Goal: Task Accomplishment & Management: Manage account settings

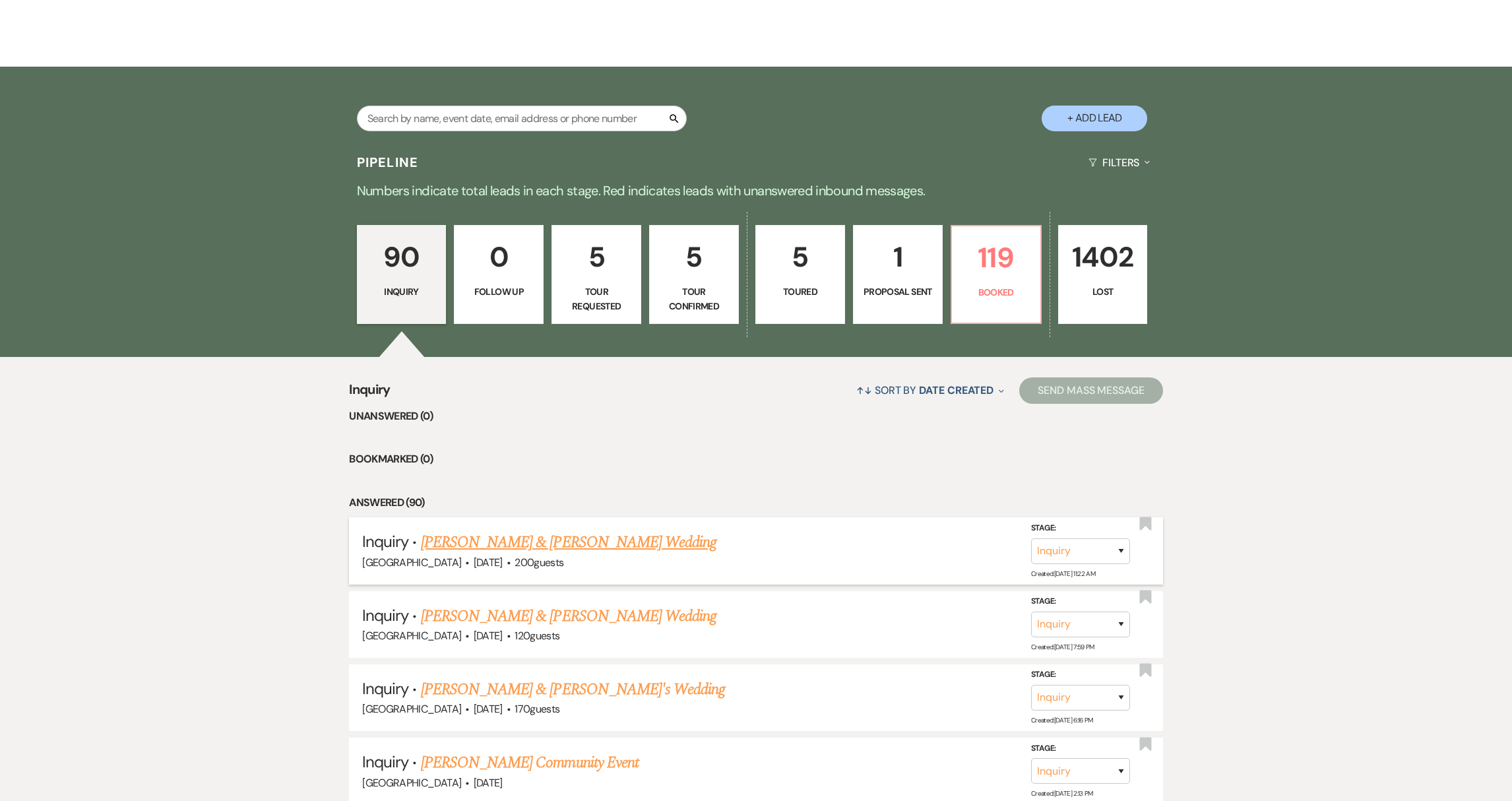
scroll to position [223, 0]
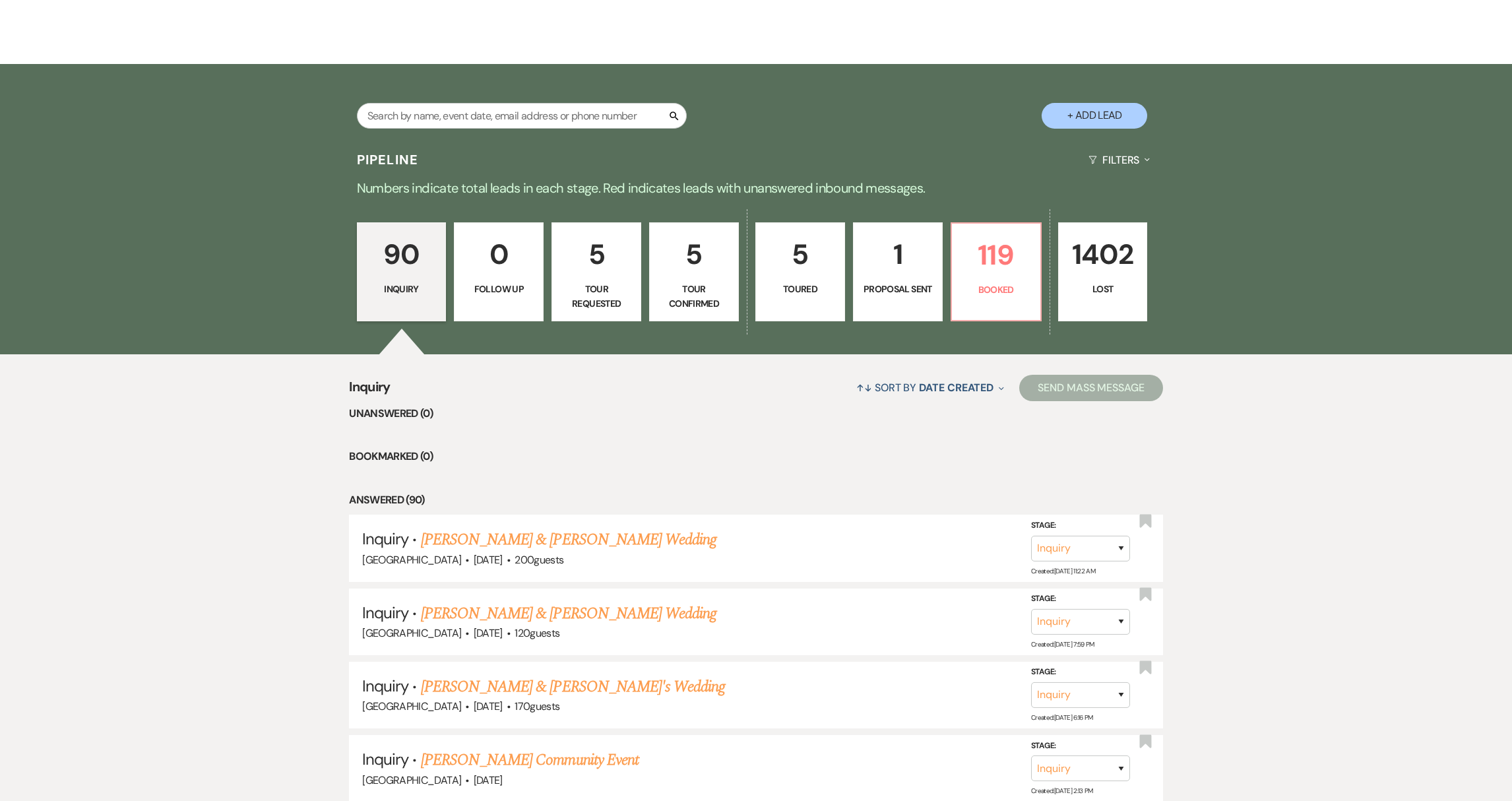
click at [675, 302] on p "Tour Confirmed" at bounding box center [694, 297] width 73 height 30
select select "4"
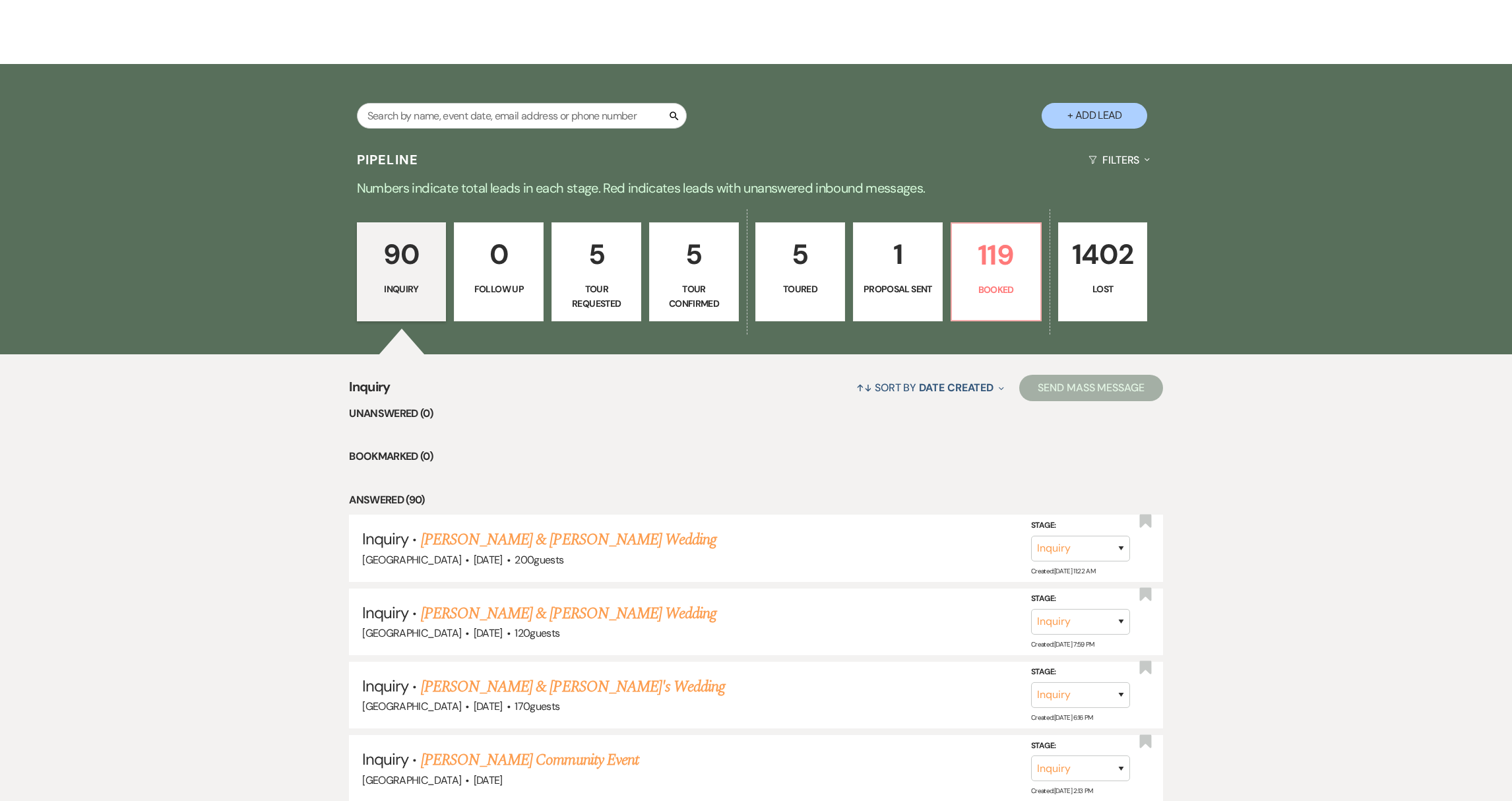
select select "4"
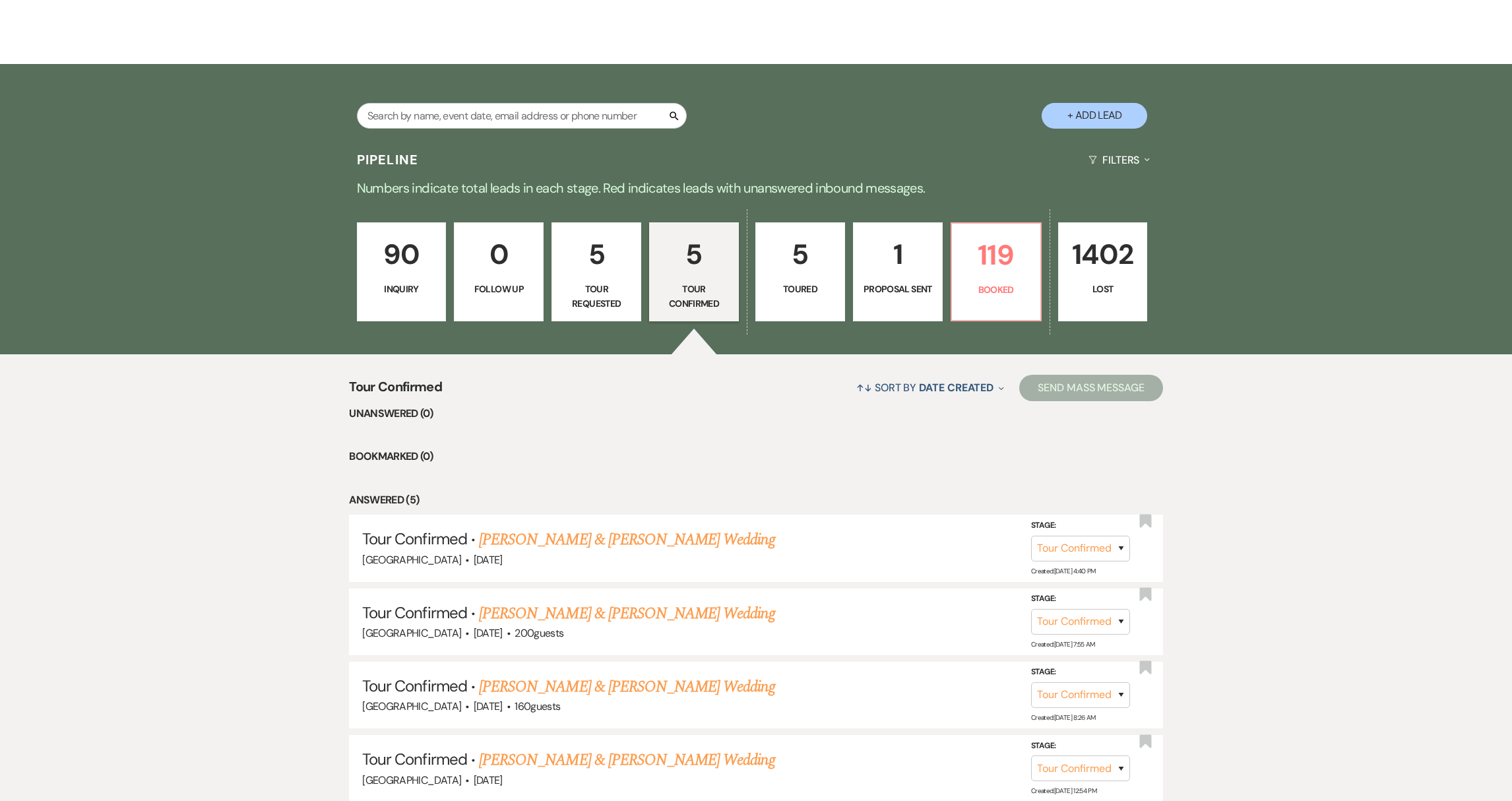
click at [567, 288] on p "Tour Requested" at bounding box center [596, 297] width 73 height 30
select select "8"
select select "6"
select select "2"
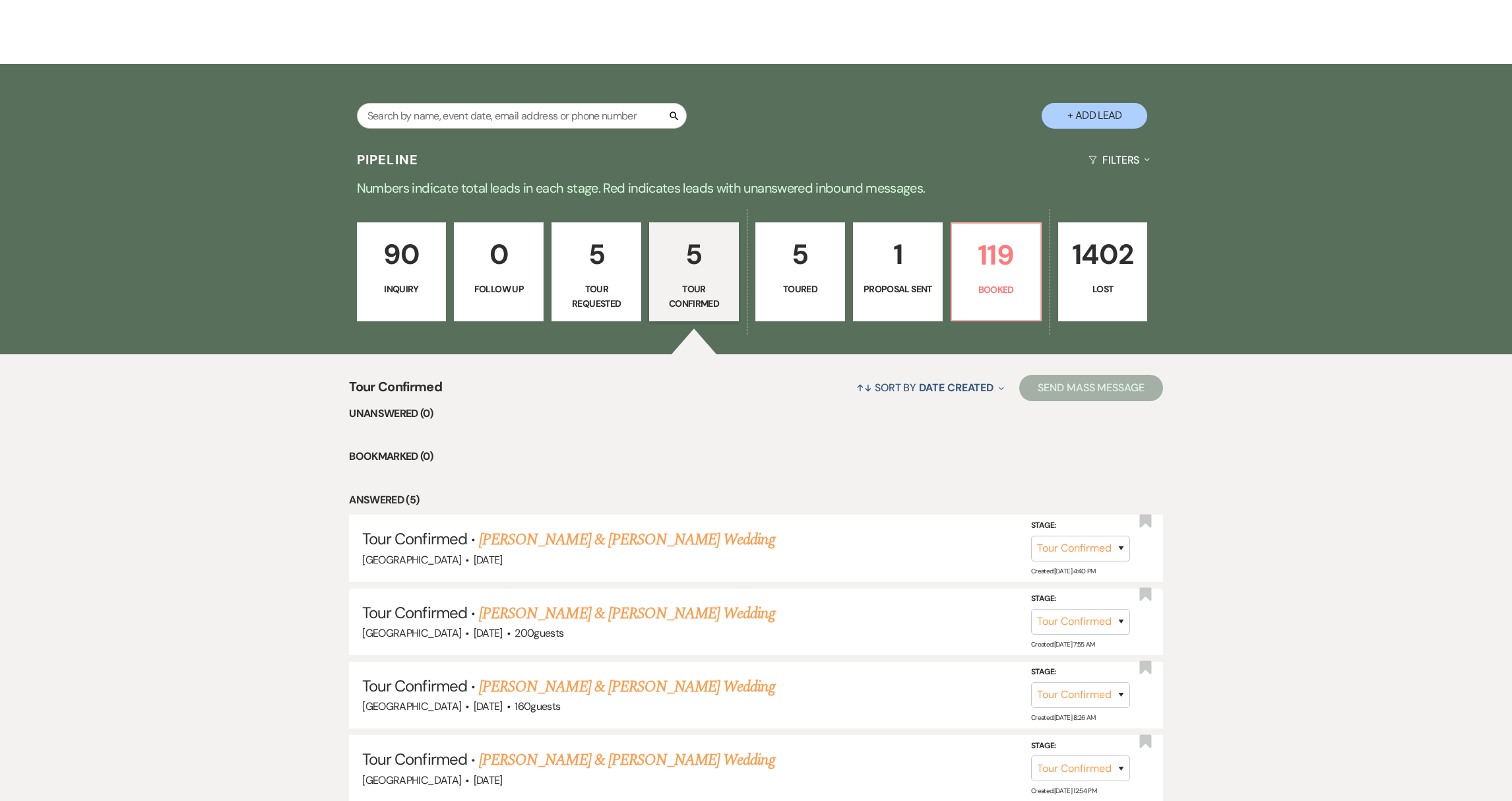
select select "2"
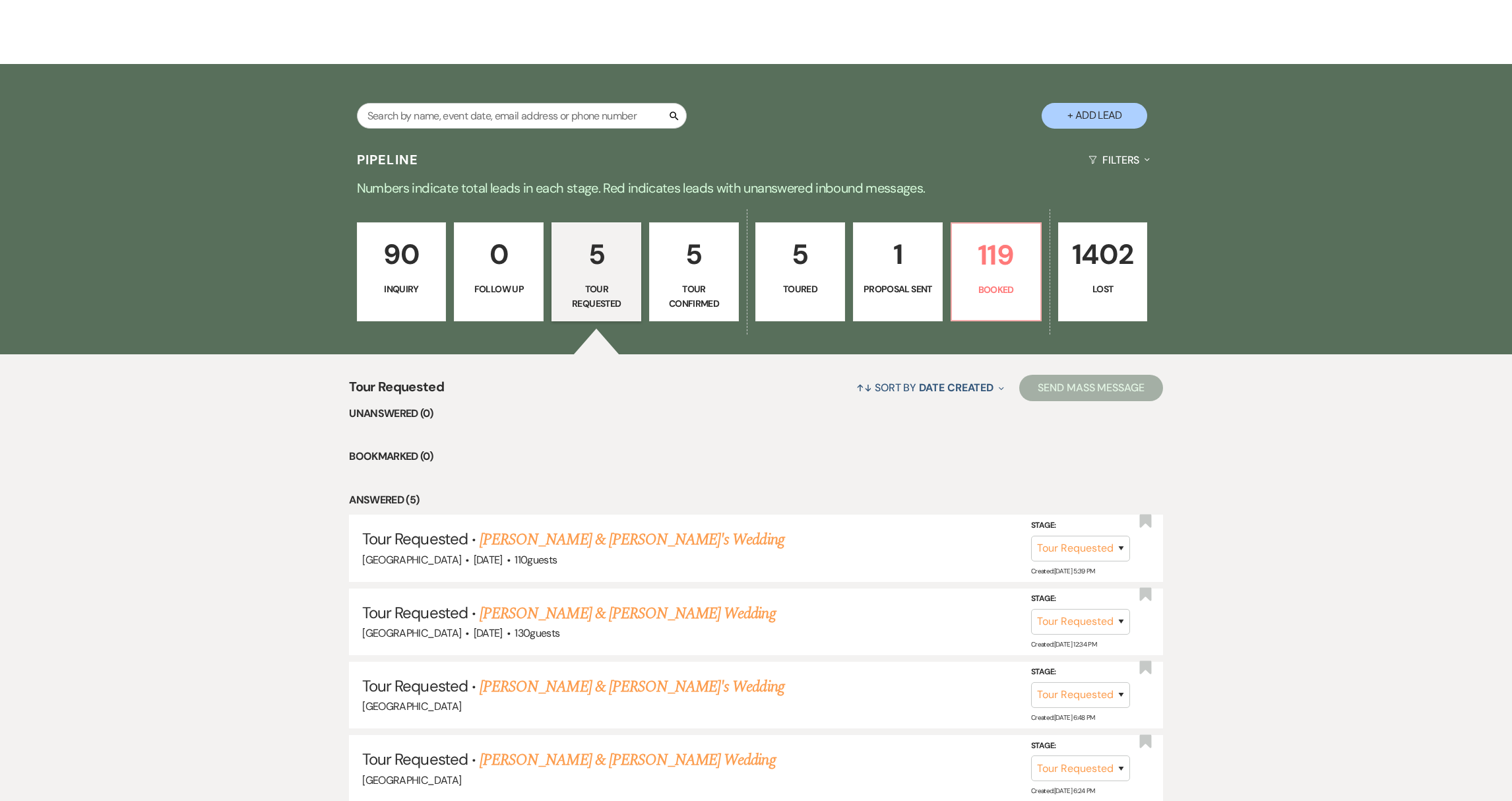
click at [396, 299] on link "90 Inquiry" at bounding box center [401, 272] width 89 height 99
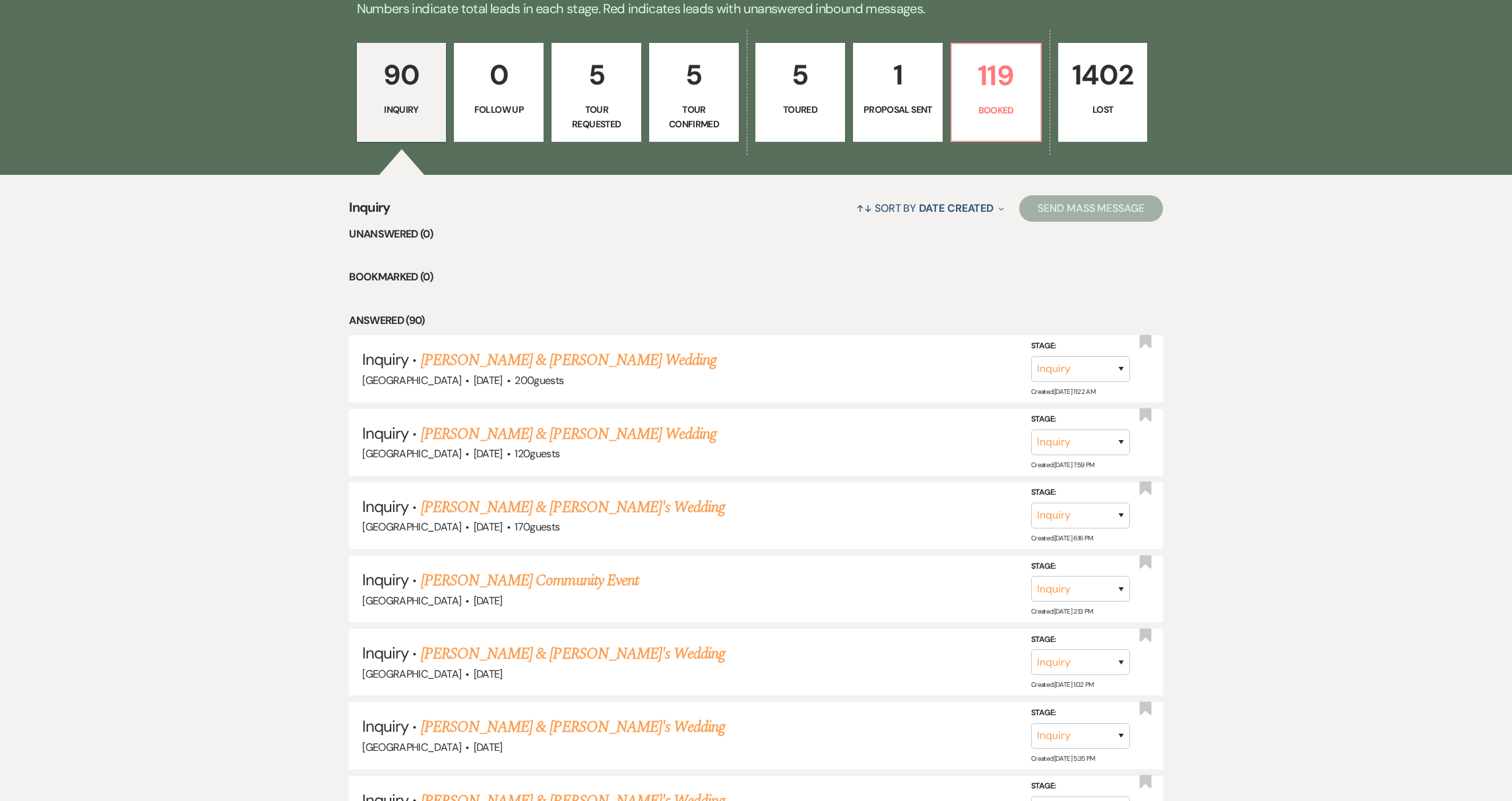
scroll to position [438, 0]
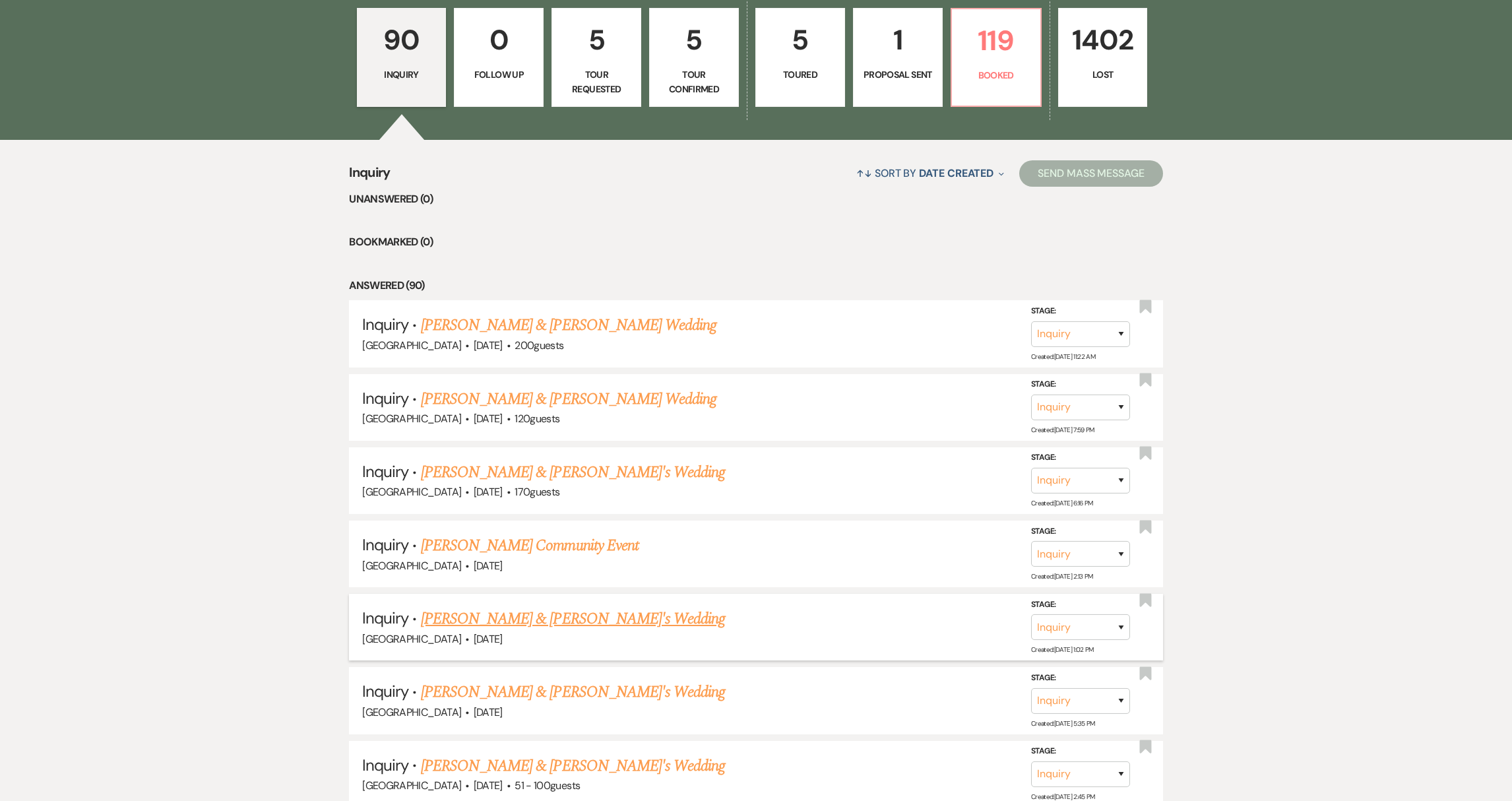
click at [532, 623] on link "[PERSON_NAME] & [PERSON_NAME]'s Wedding" at bounding box center [573, 618] width 305 height 24
select select "5"
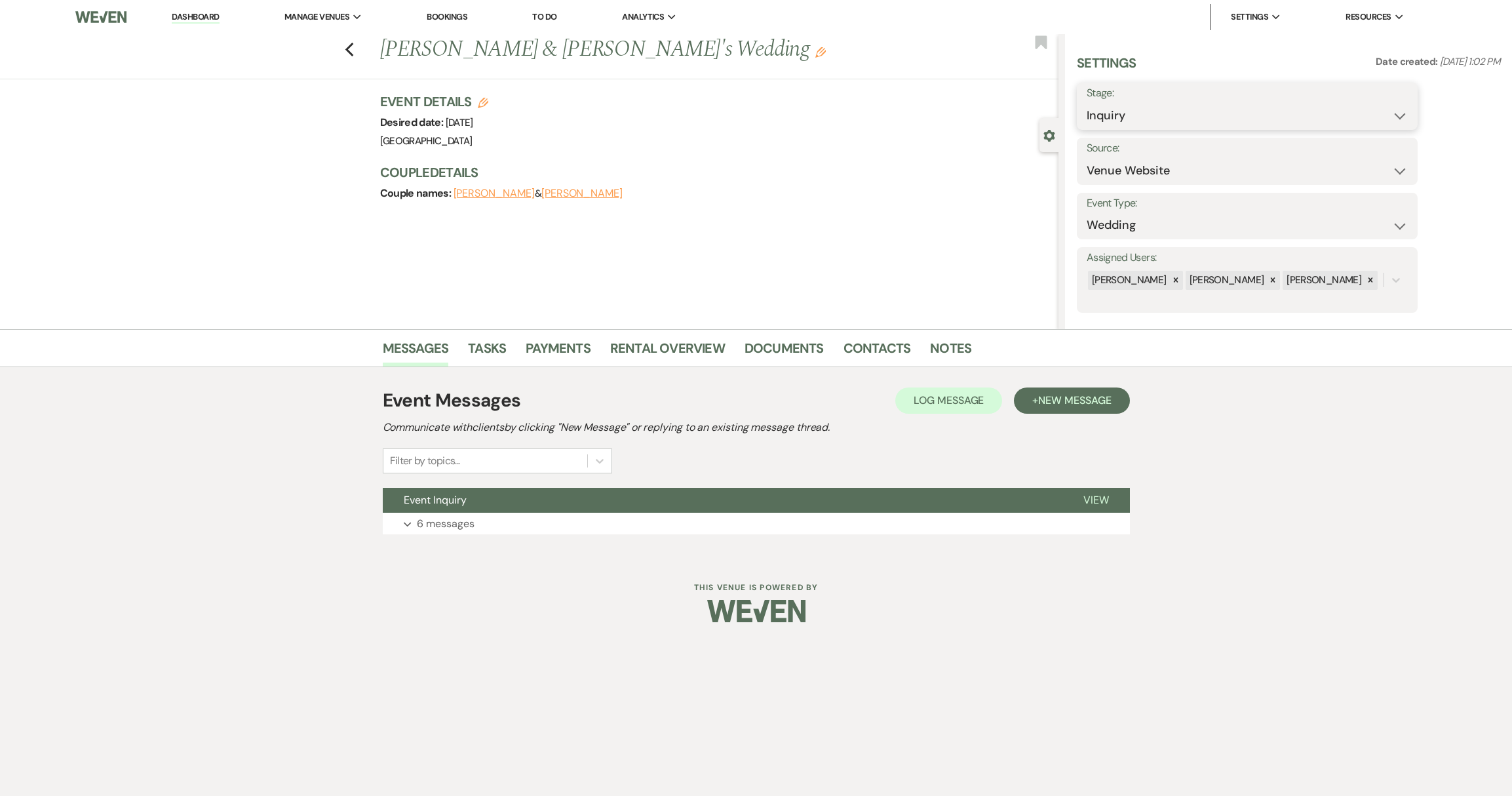
click at [1173, 108] on select "Inquiry Follow Up Tour Requested Tour Confirmed Toured Proposal Sent Booked Lost" at bounding box center [1246, 115] width 321 height 26
select select "5"
click at [1387, 107] on button "Save" at bounding box center [1380, 107] width 74 height 26
click at [349, 50] on icon "Previous" at bounding box center [349, 50] width 10 height 16
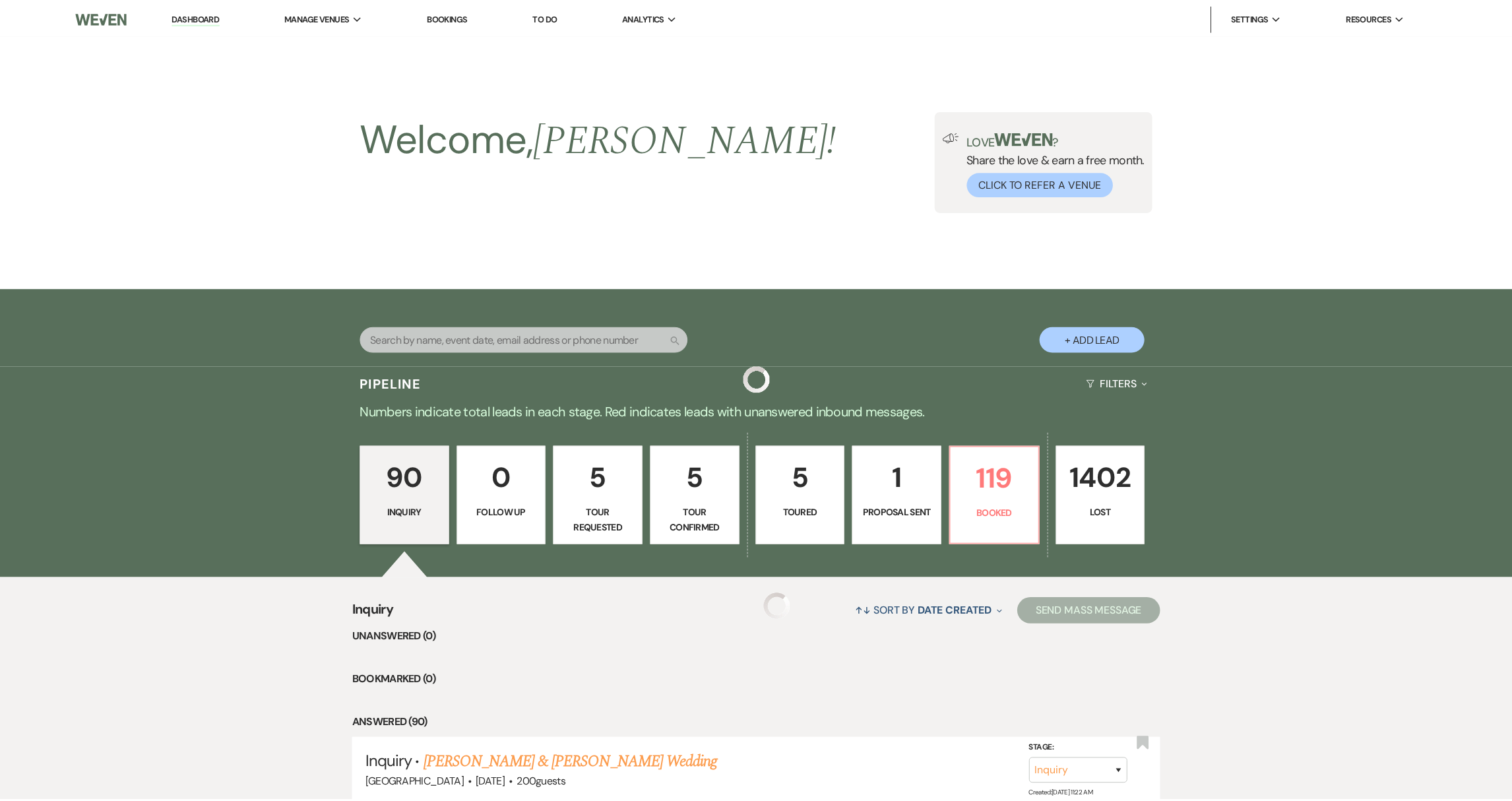
scroll to position [438, 0]
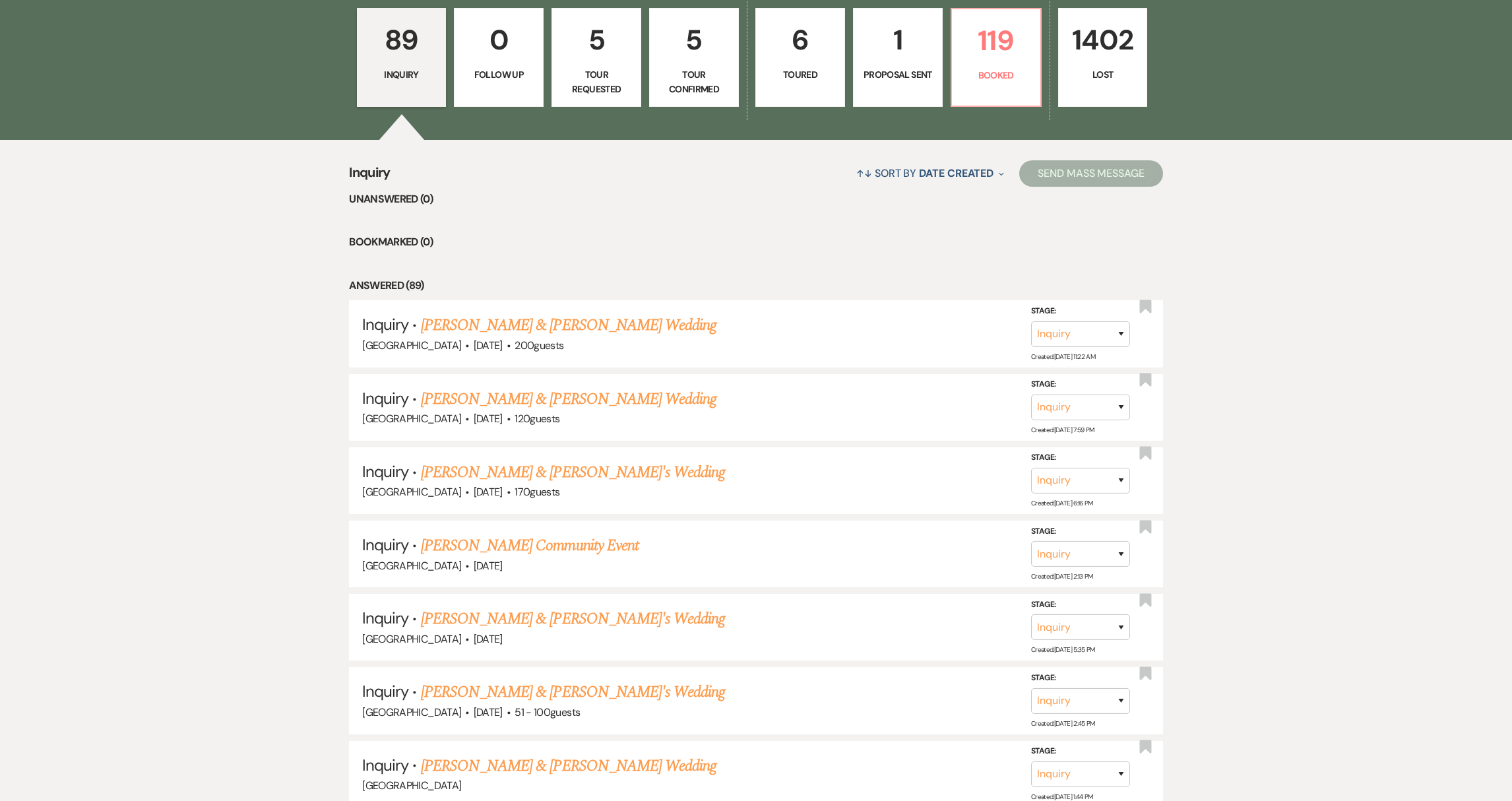
click at [812, 84] on link "6 Toured" at bounding box center [800, 58] width 89 height 99
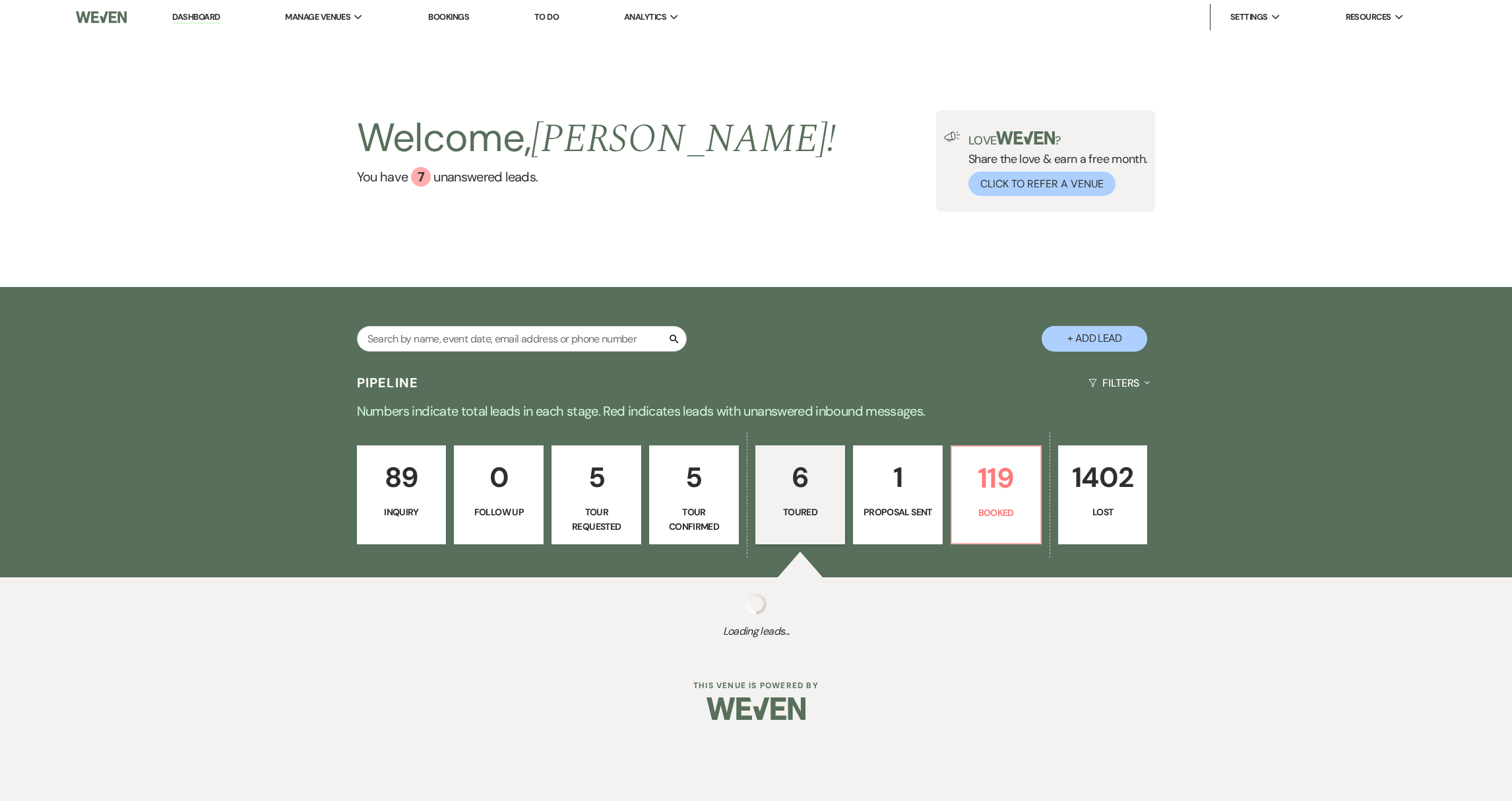
select select "5"
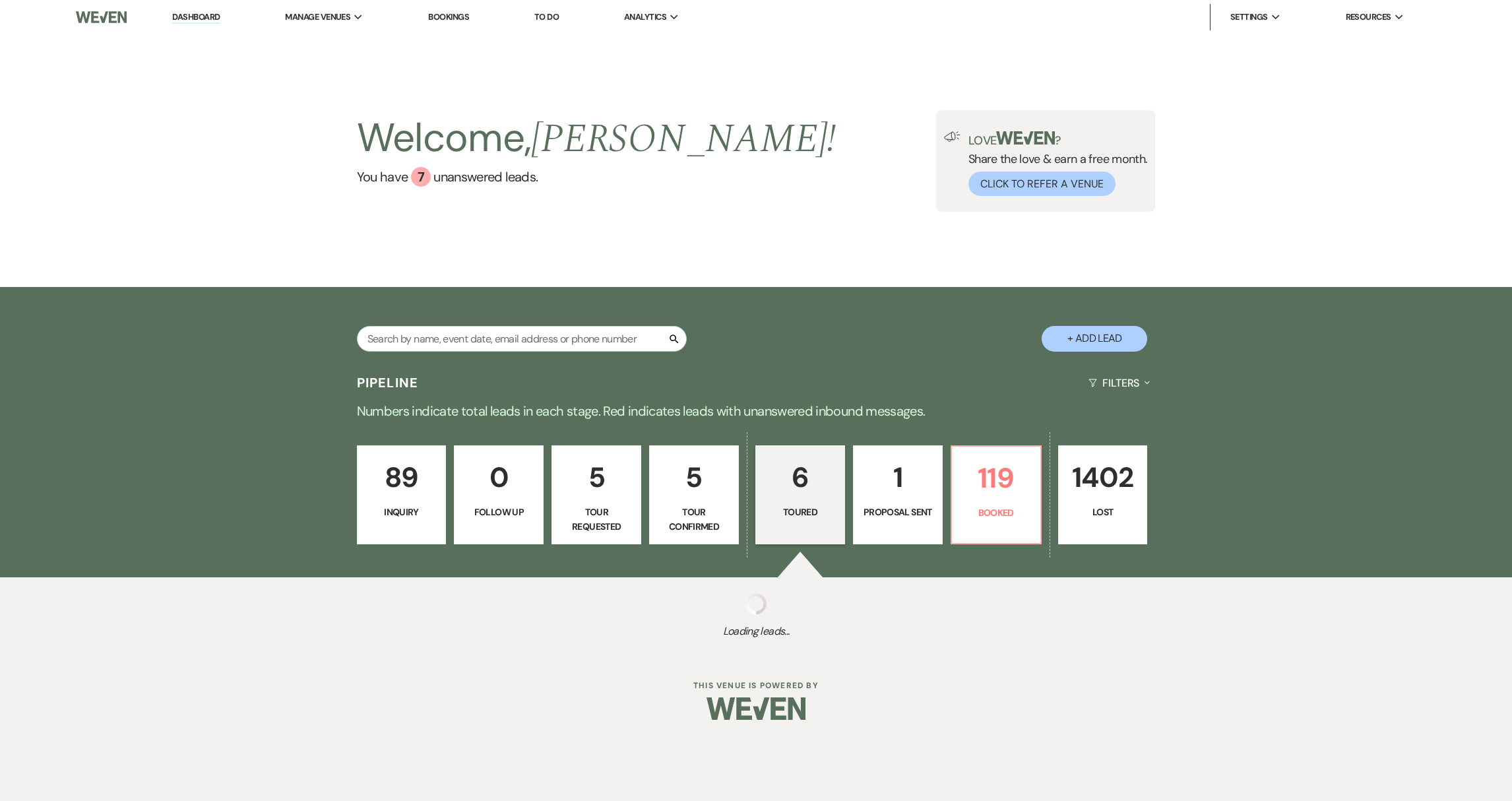
select select "5"
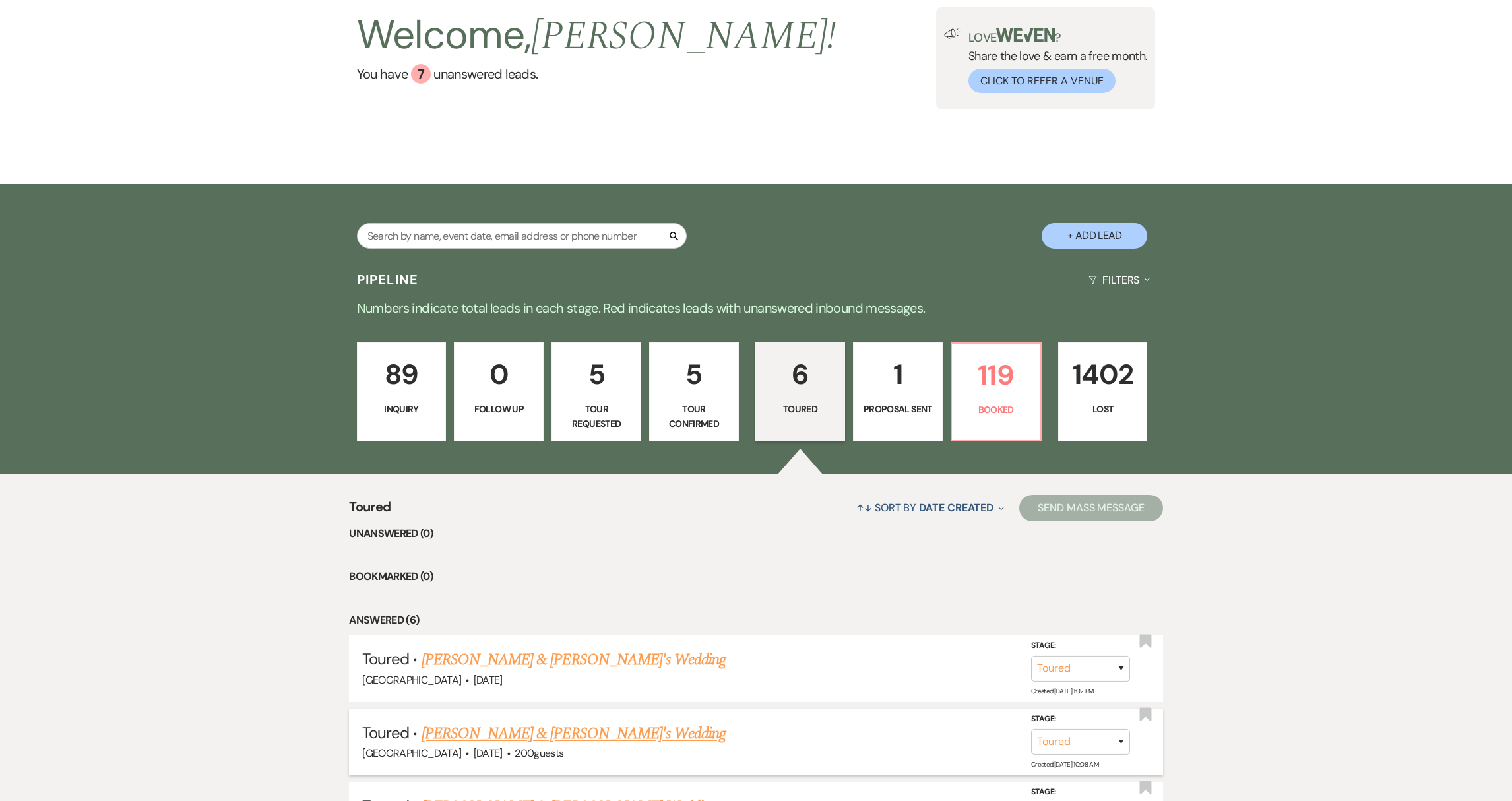
scroll to position [122, 0]
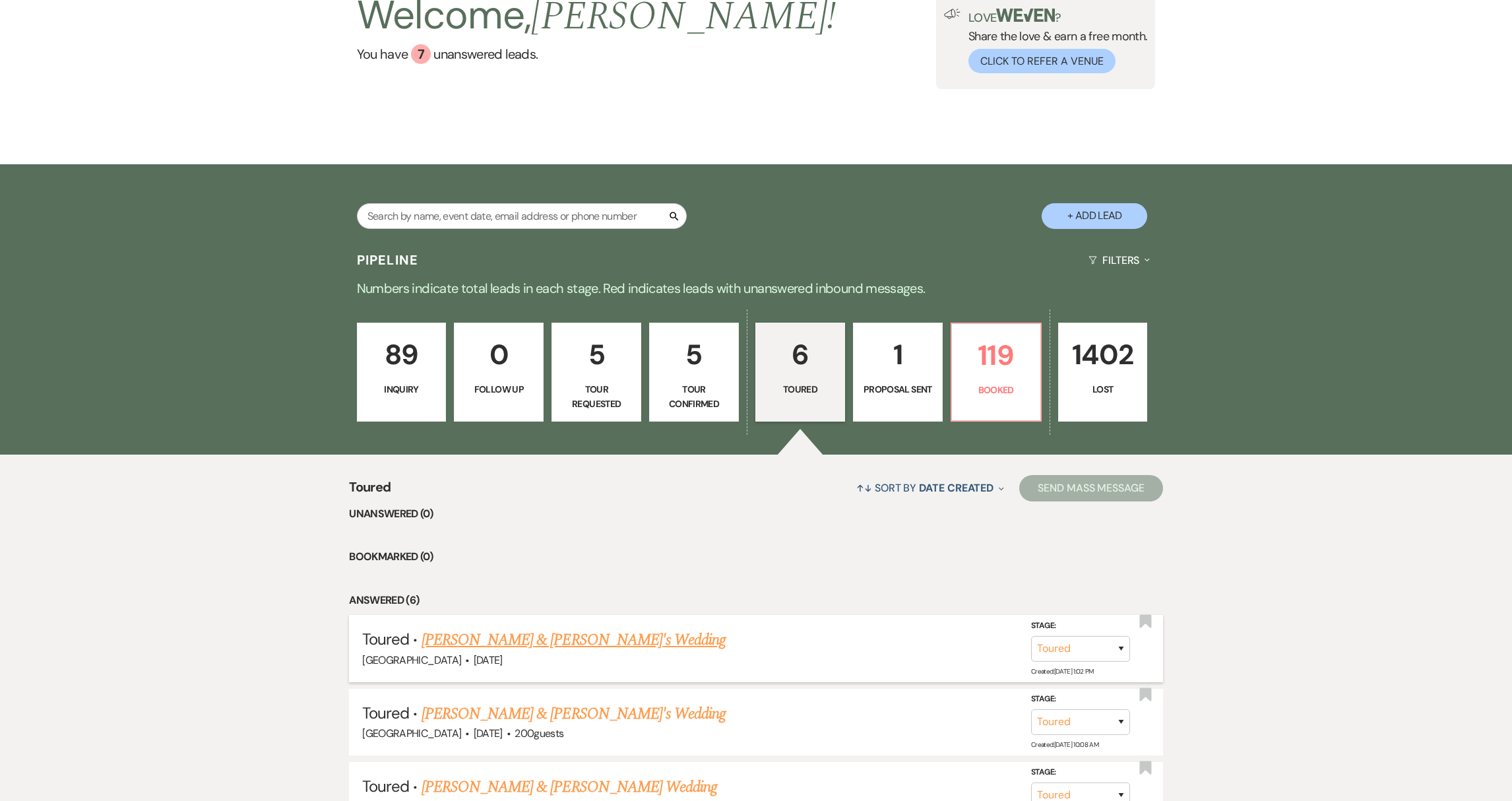
click at [469, 642] on link "[PERSON_NAME] & [PERSON_NAME]'s Wedding" at bounding box center [574, 640] width 305 height 24
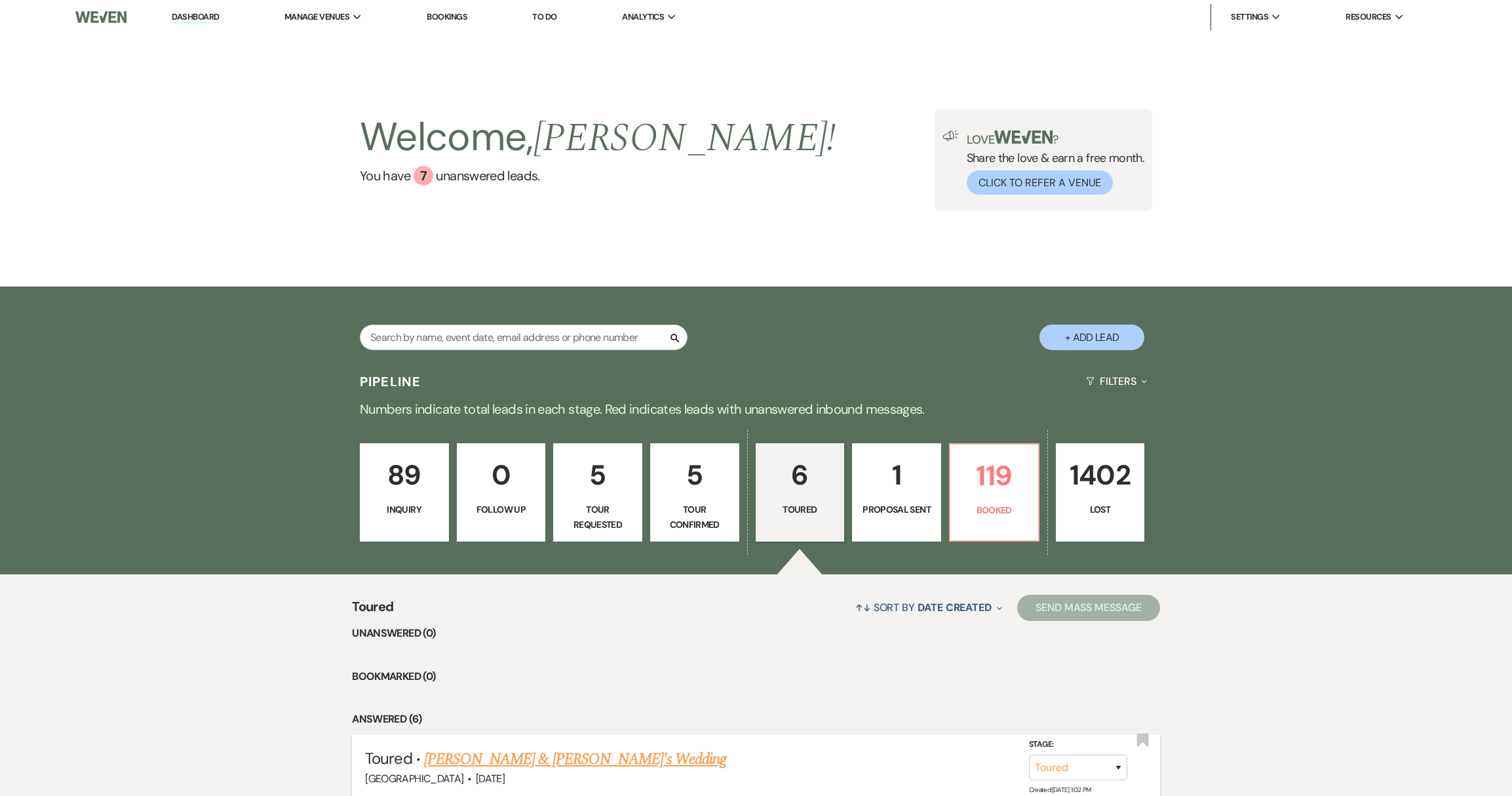
select select "5"
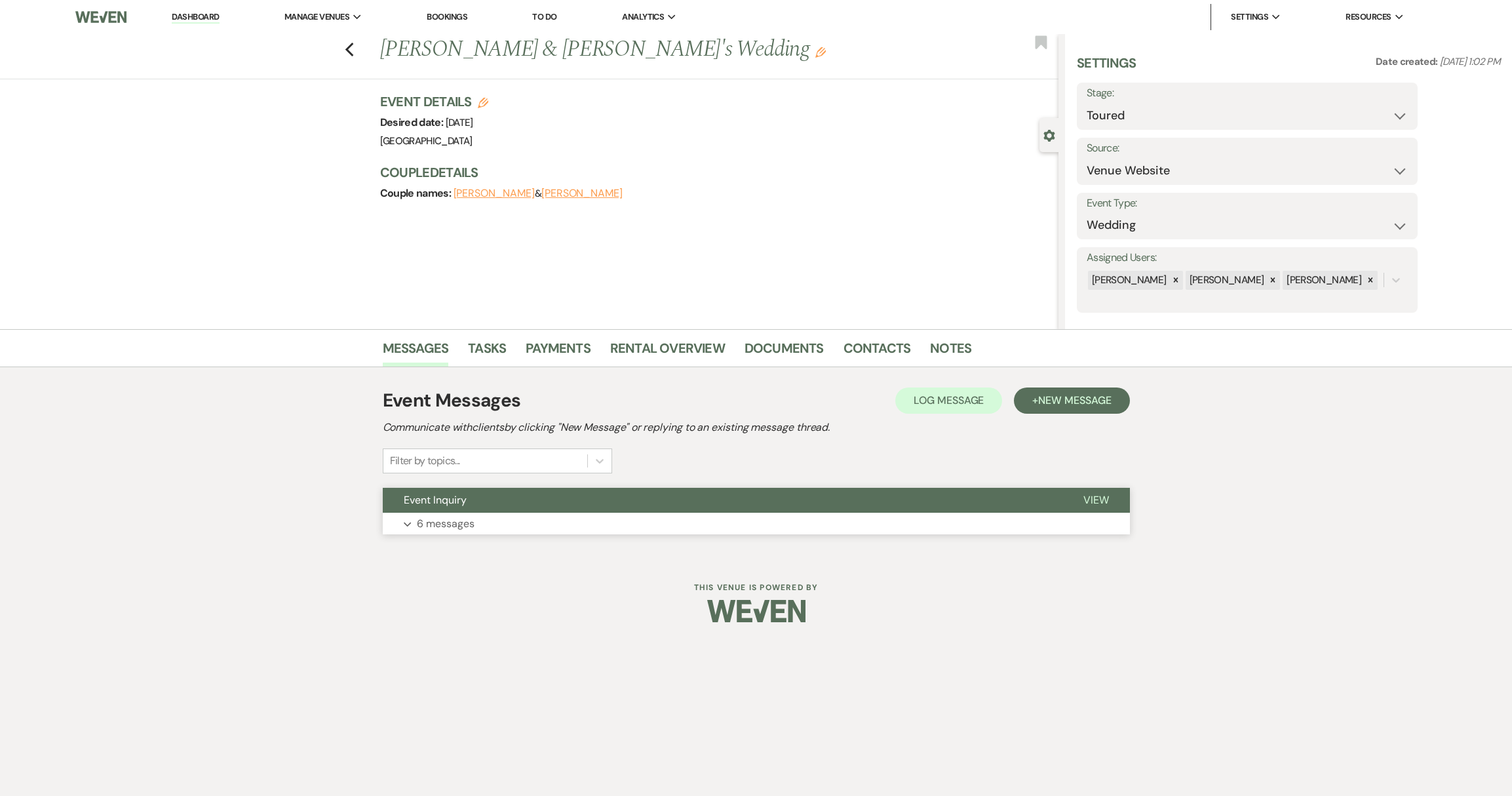
click at [475, 527] on button "Expand 6 messages" at bounding box center [756, 523] width 747 height 22
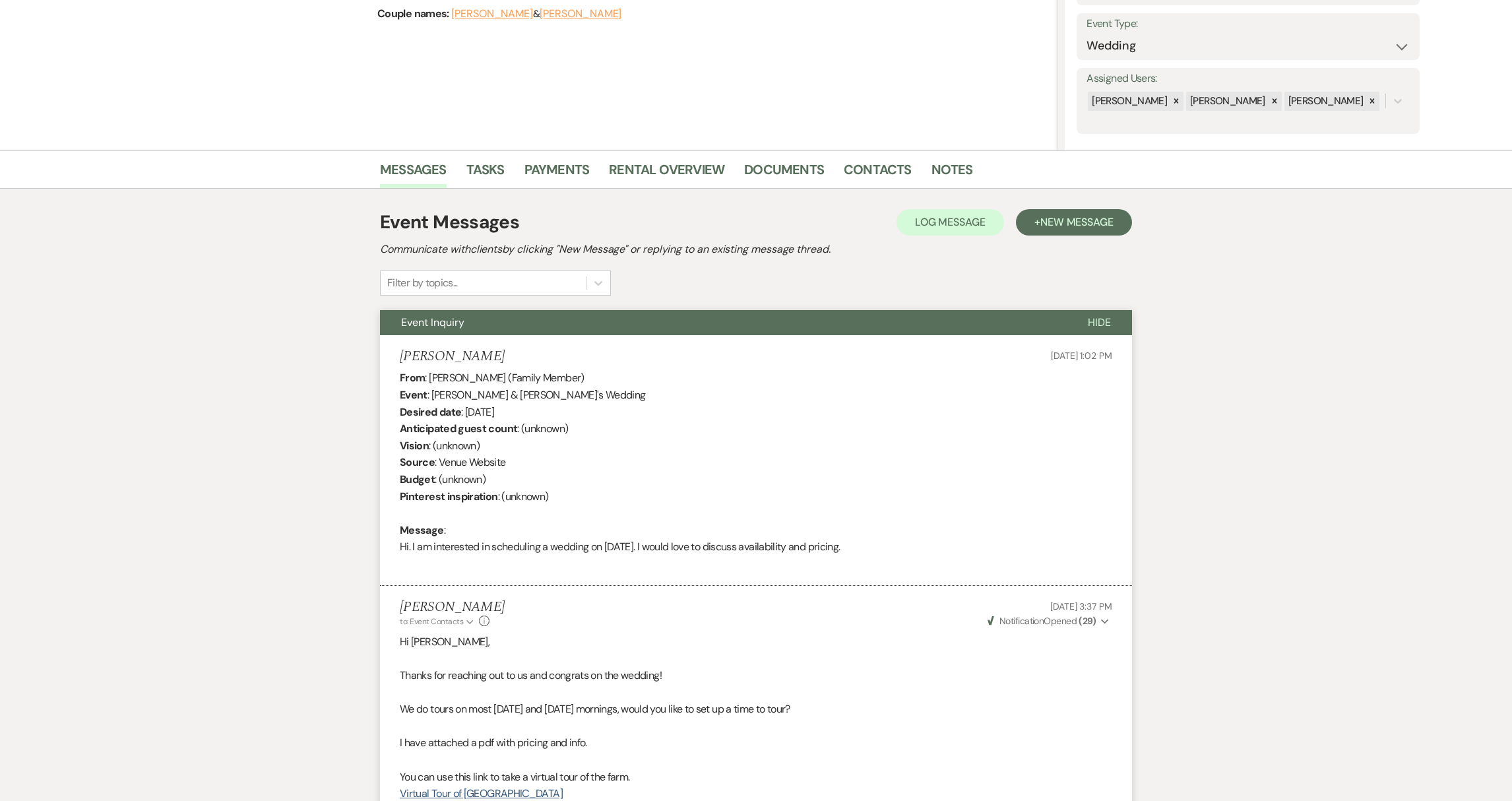
scroll to position [1045, 0]
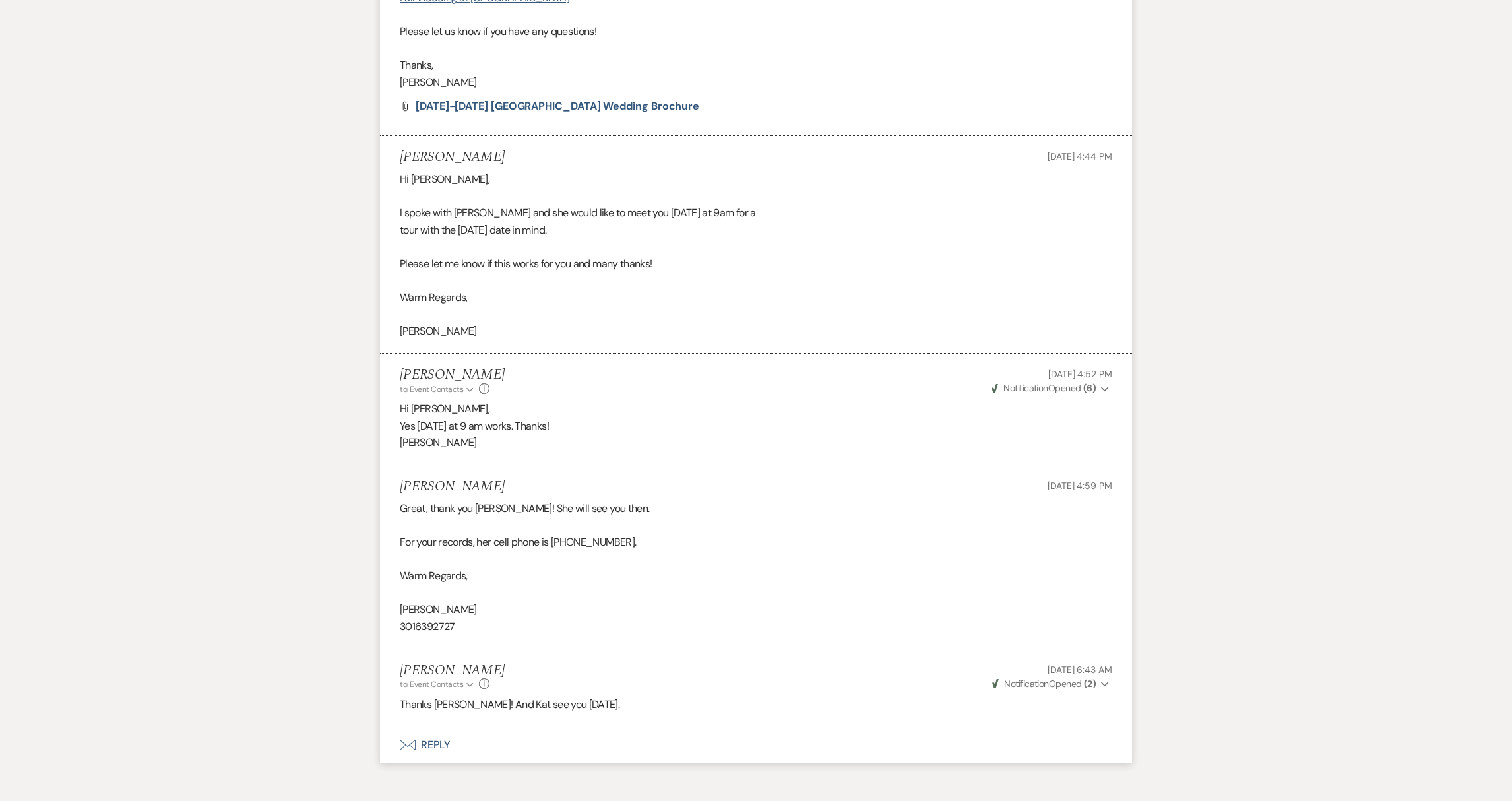
click at [438, 754] on button "Envelope Reply" at bounding box center [756, 745] width 752 height 37
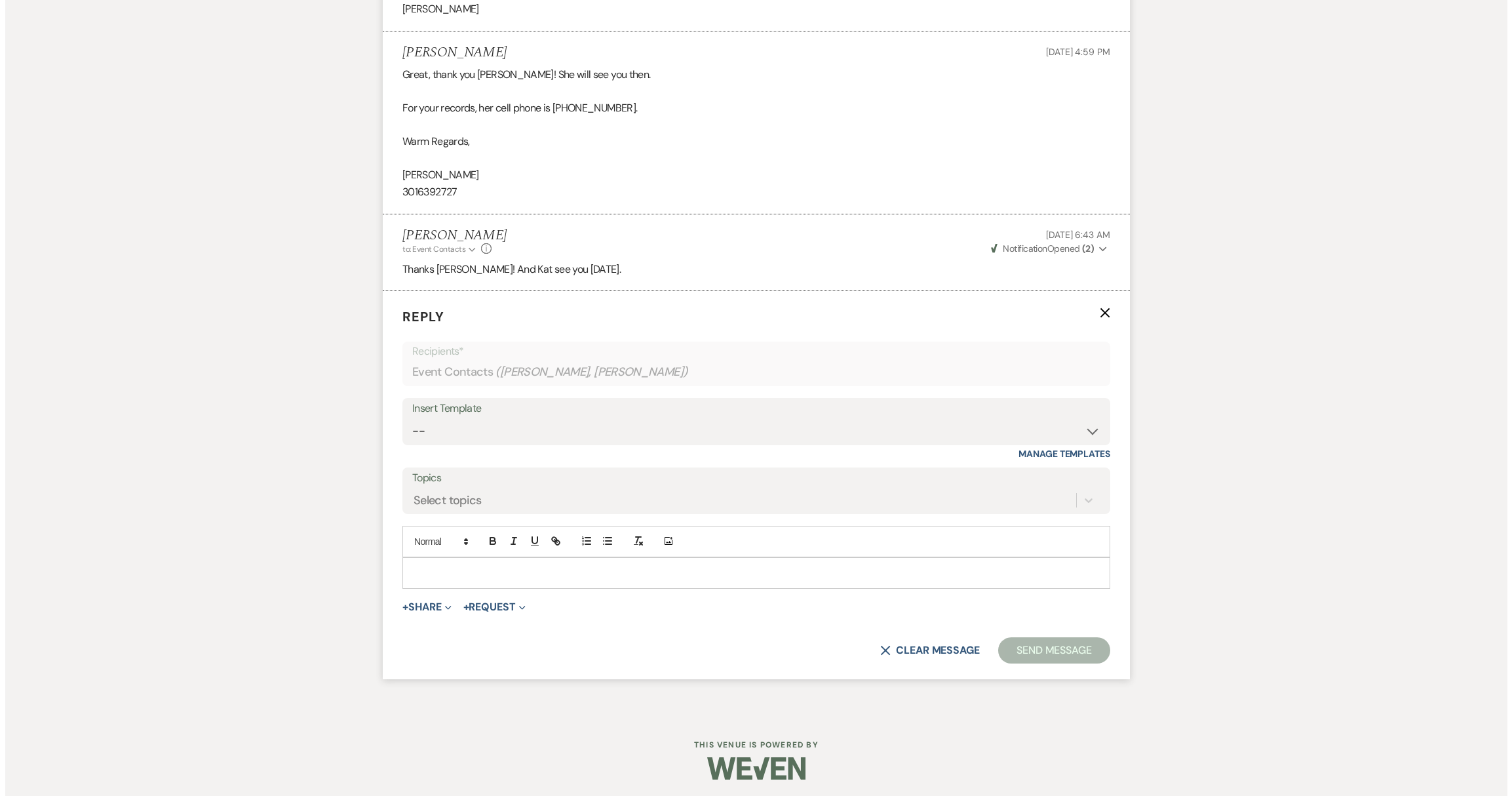
scroll to position [1471, 0]
click at [431, 604] on button "+ Share Expand" at bounding box center [422, 605] width 49 height 11
click at [459, 628] on span "Doc Upload Documents" at bounding box center [450, 630] width 75 height 14
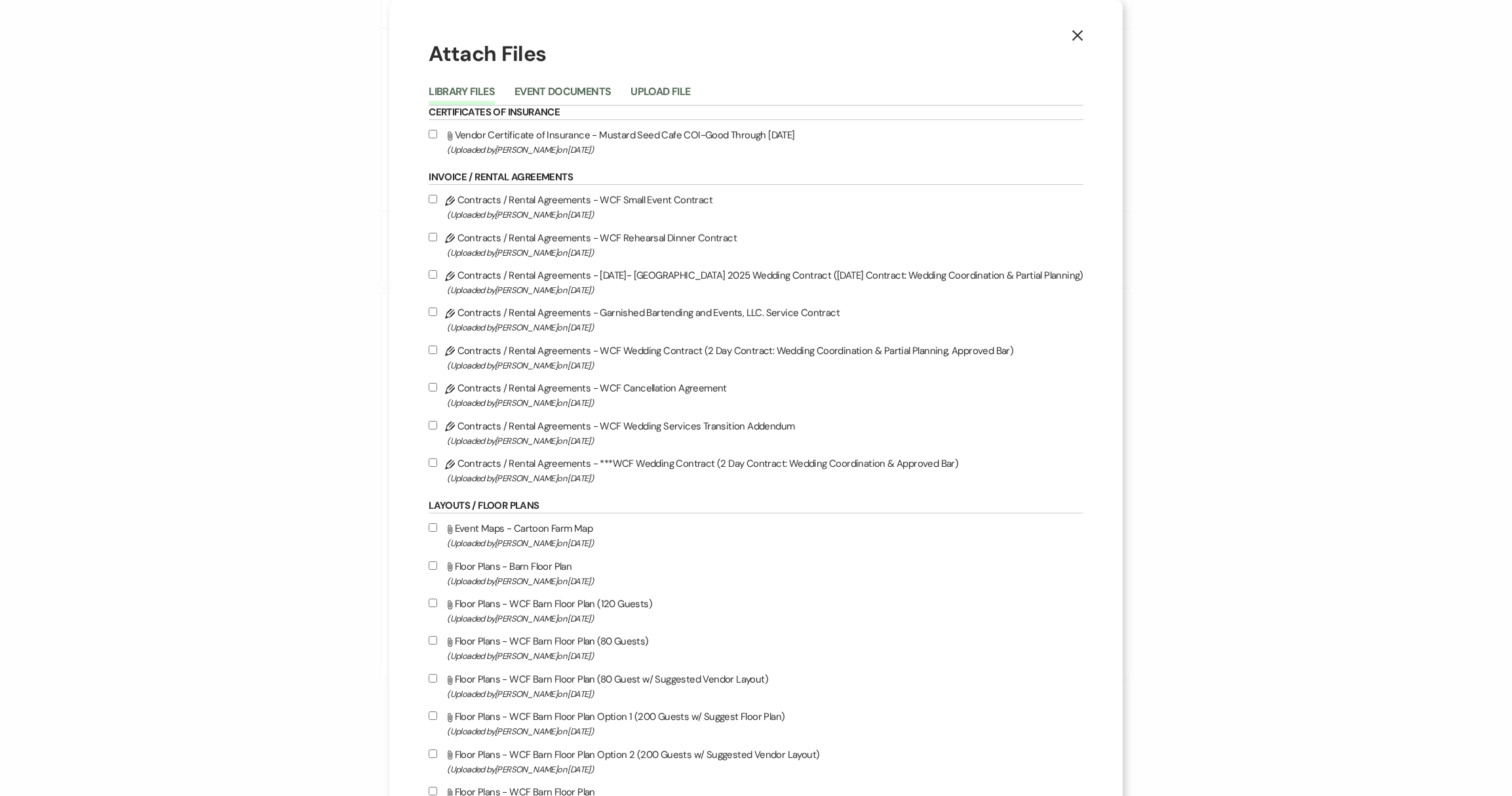
click at [429, 467] on input "Pencil Contracts / Rental Agreements - ***WCF Wedding Contract (2 Day Contract:…" at bounding box center [433, 462] width 9 height 9
checkbox input "true"
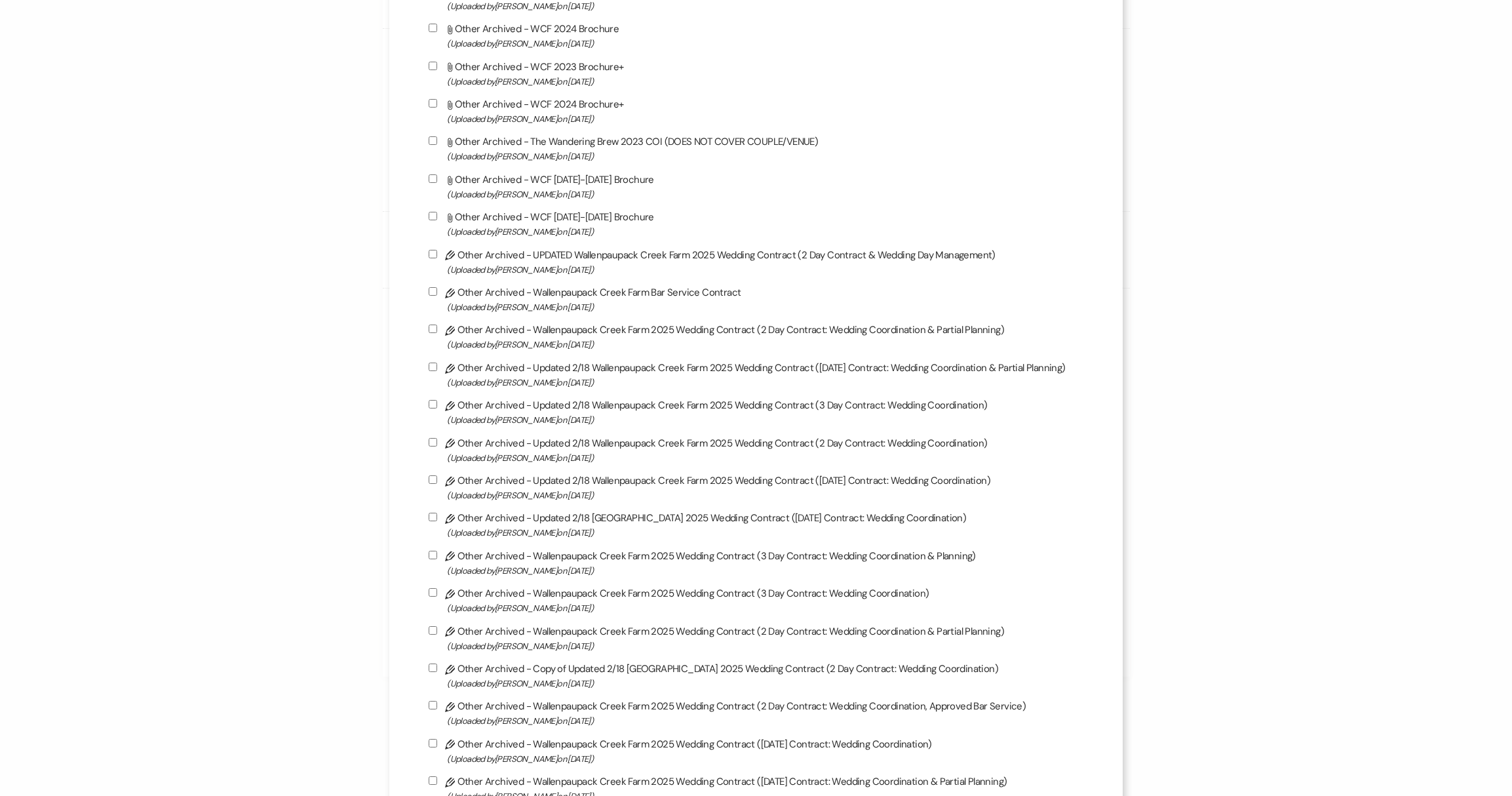
scroll to position [3477, 0]
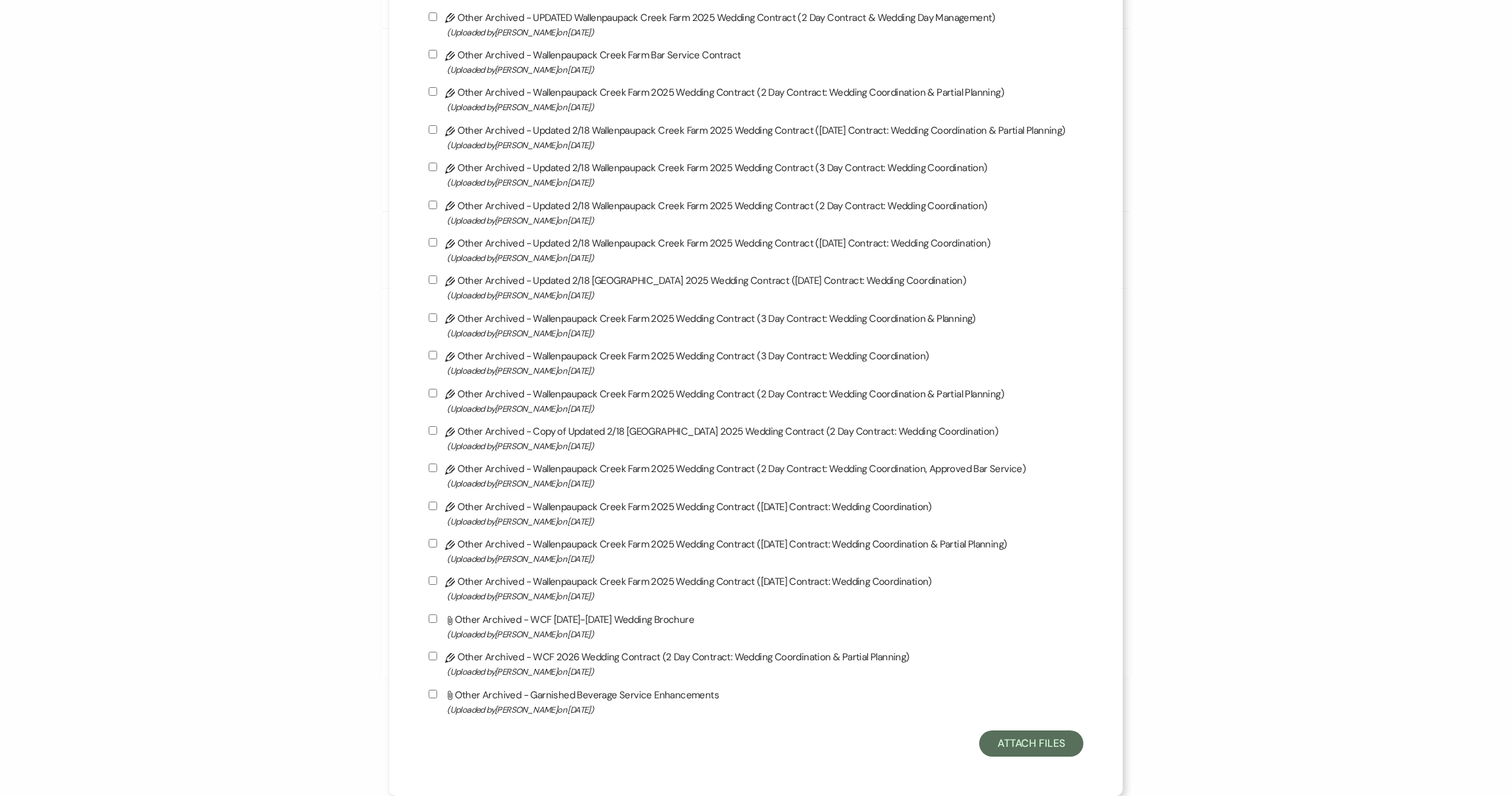
click at [1077, 750] on button "Attach Files" at bounding box center [1031, 743] width 104 height 26
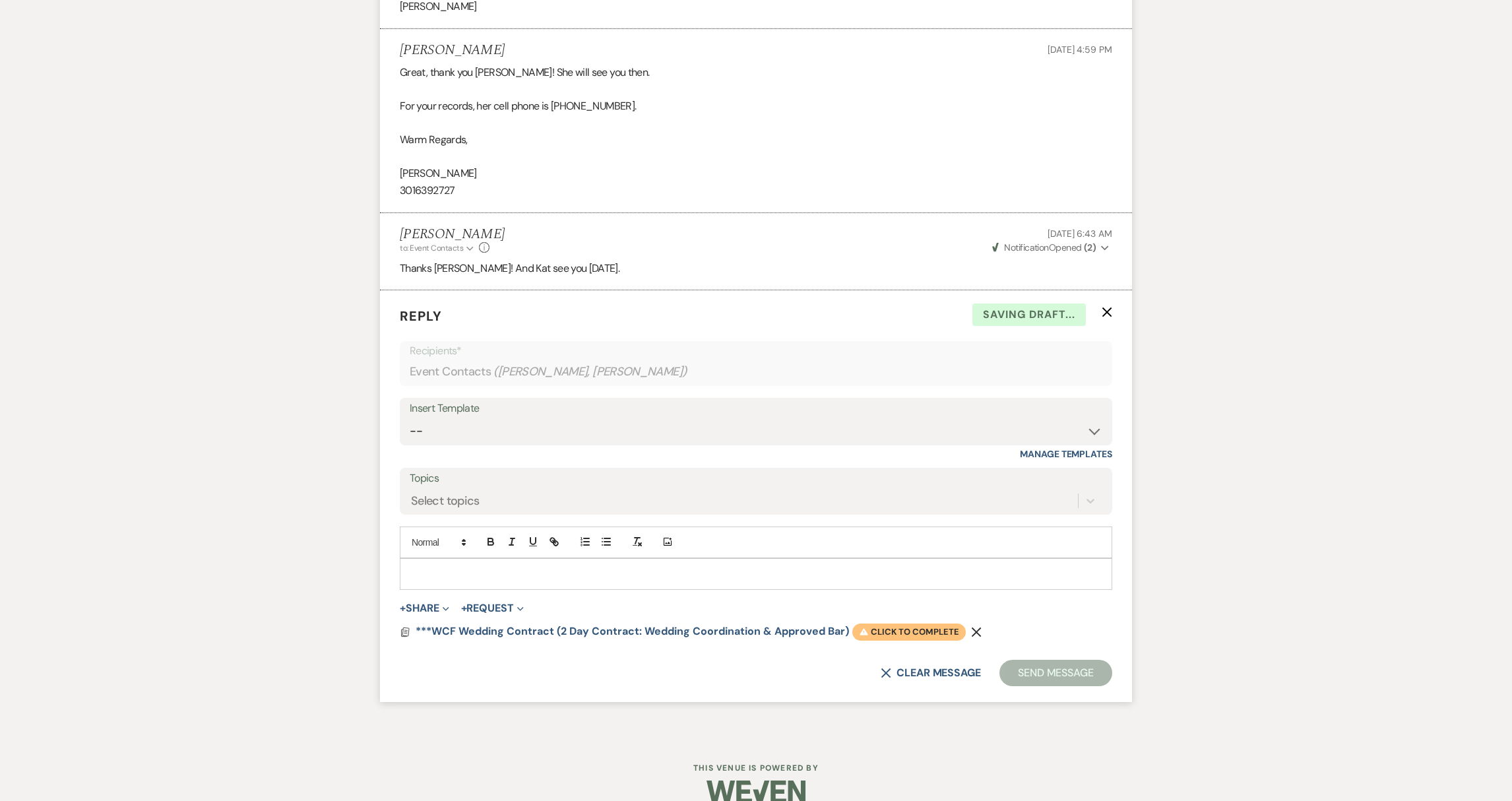
click at [898, 629] on span "Warning Click to complete" at bounding box center [909, 632] width 113 height 17
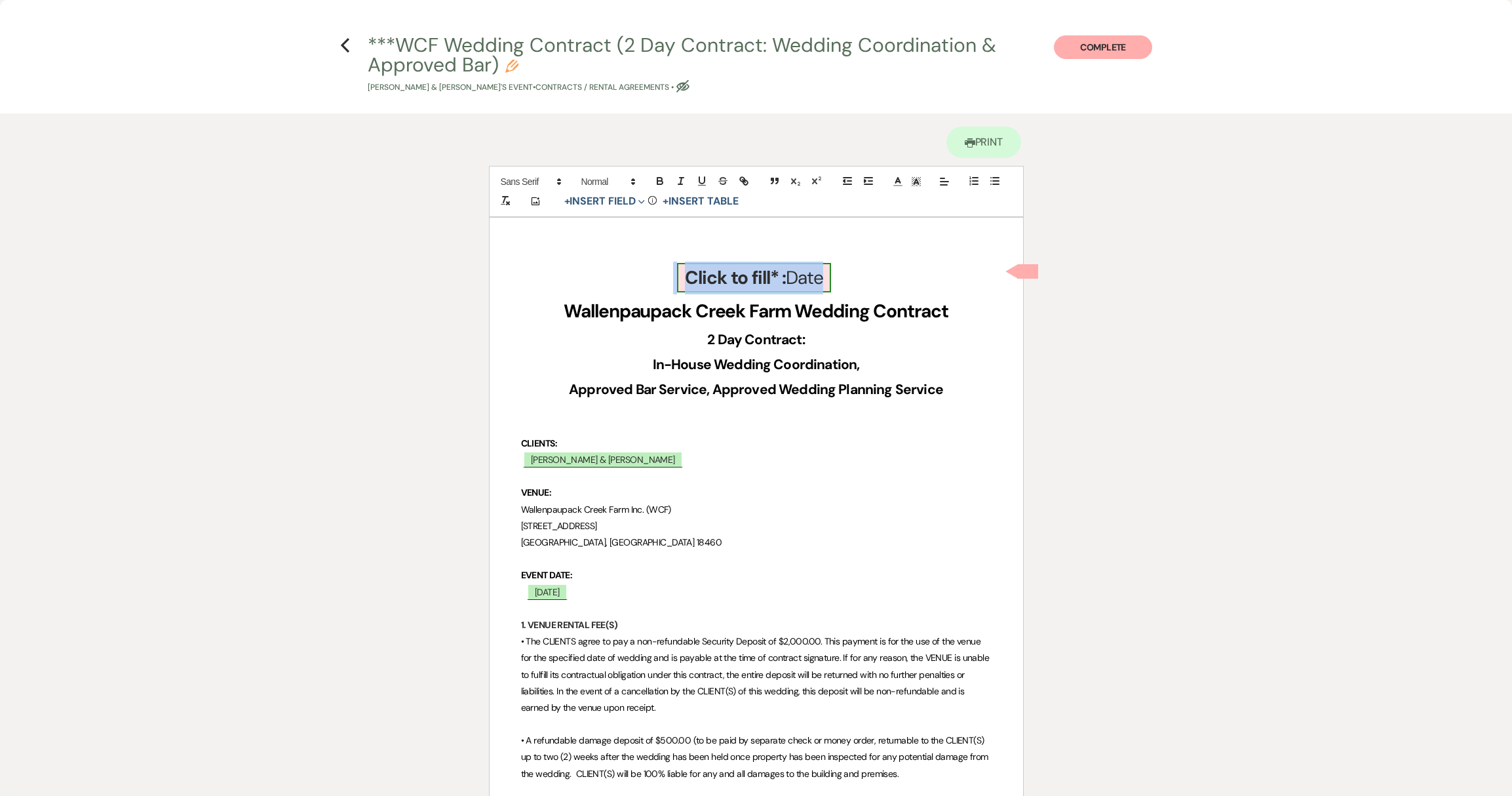
click at [738, 276] on b "Click to fill* :" at bounding box center [735, 278] width 101 height 25
select select "owner"
select select "Date"
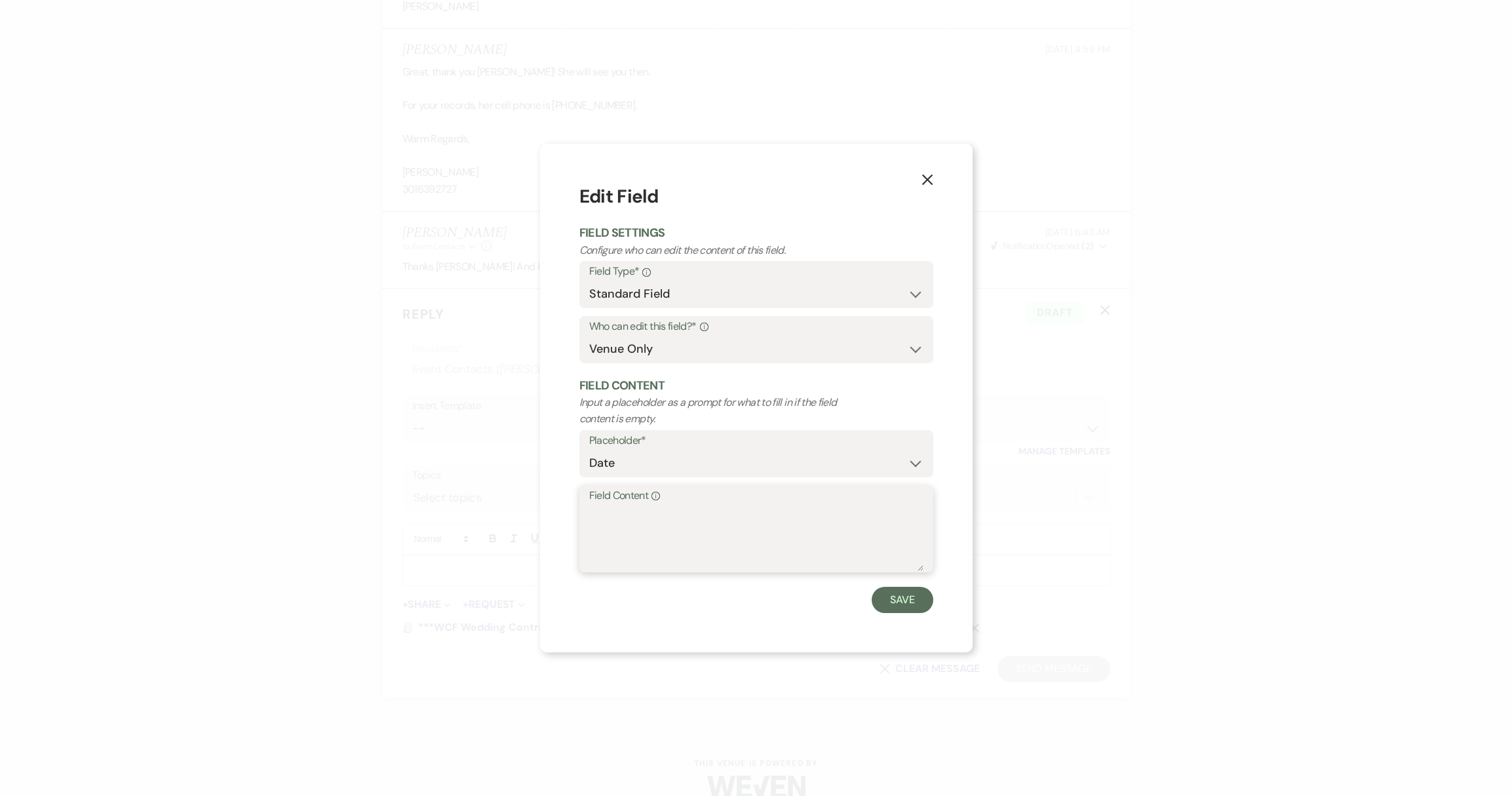
click at [656, 520] on textarea "Field Content Info" at bounding box center [756, 538] width 334 height 65
type textarea "[DATE]"
click at [918, 599] on button "Save" at bounding box center [902, 600] width 62 height 26
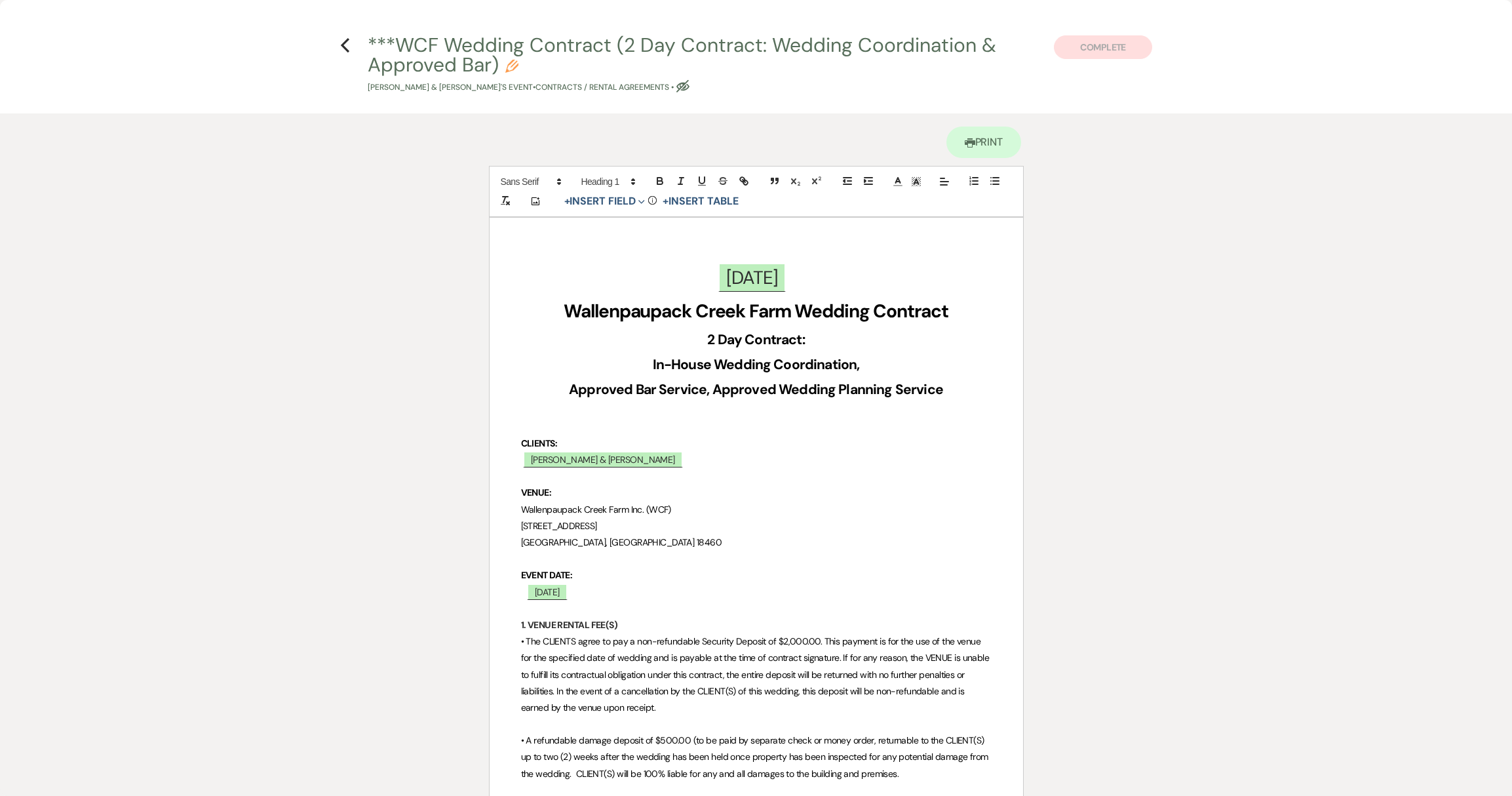
scroll to position [284, 0]
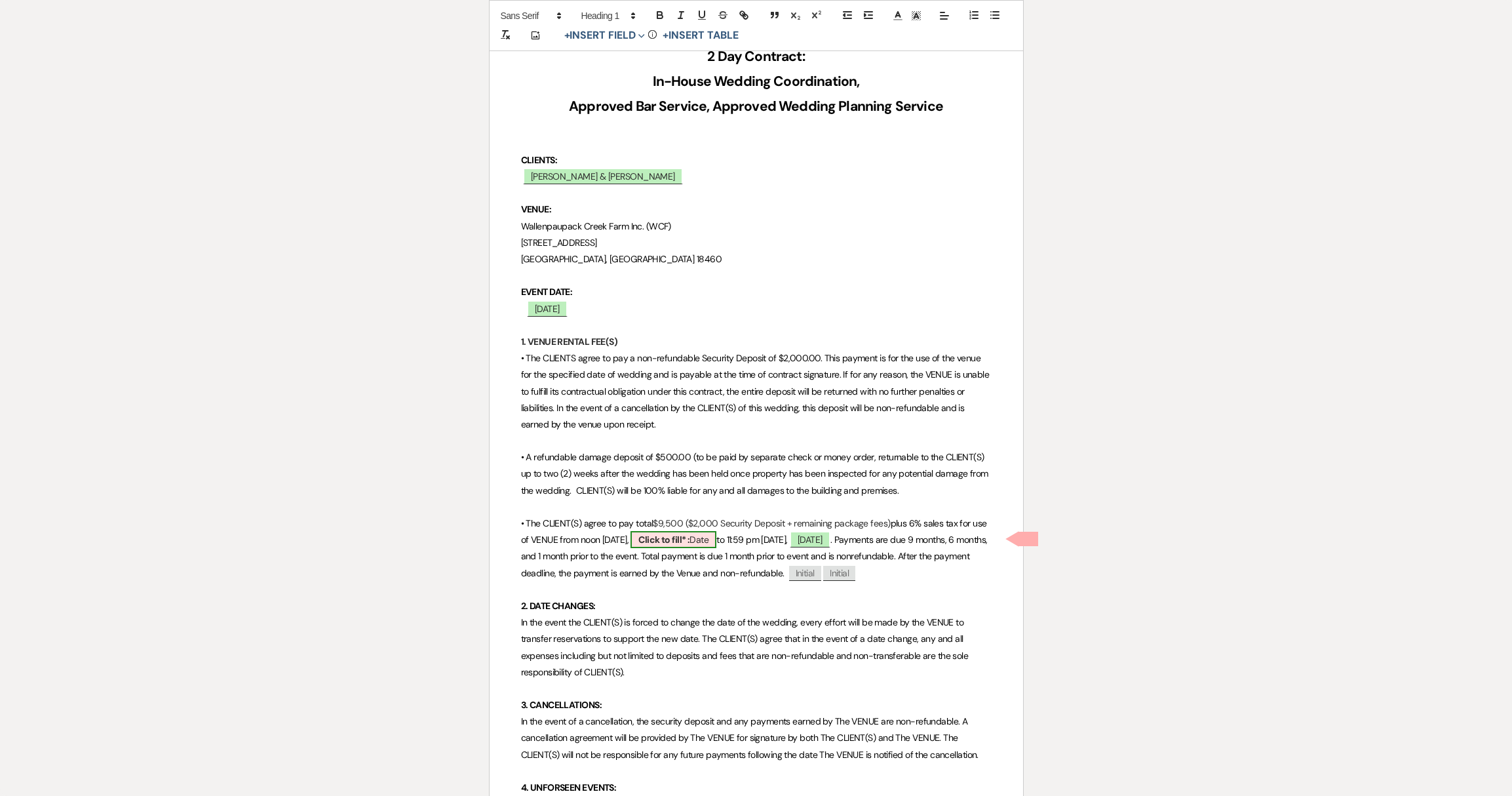
click at [662, 537] on b "Click to fill* :" at bounding box center [664, 539] width 51 height 11
select select "owner"
select select "Date"
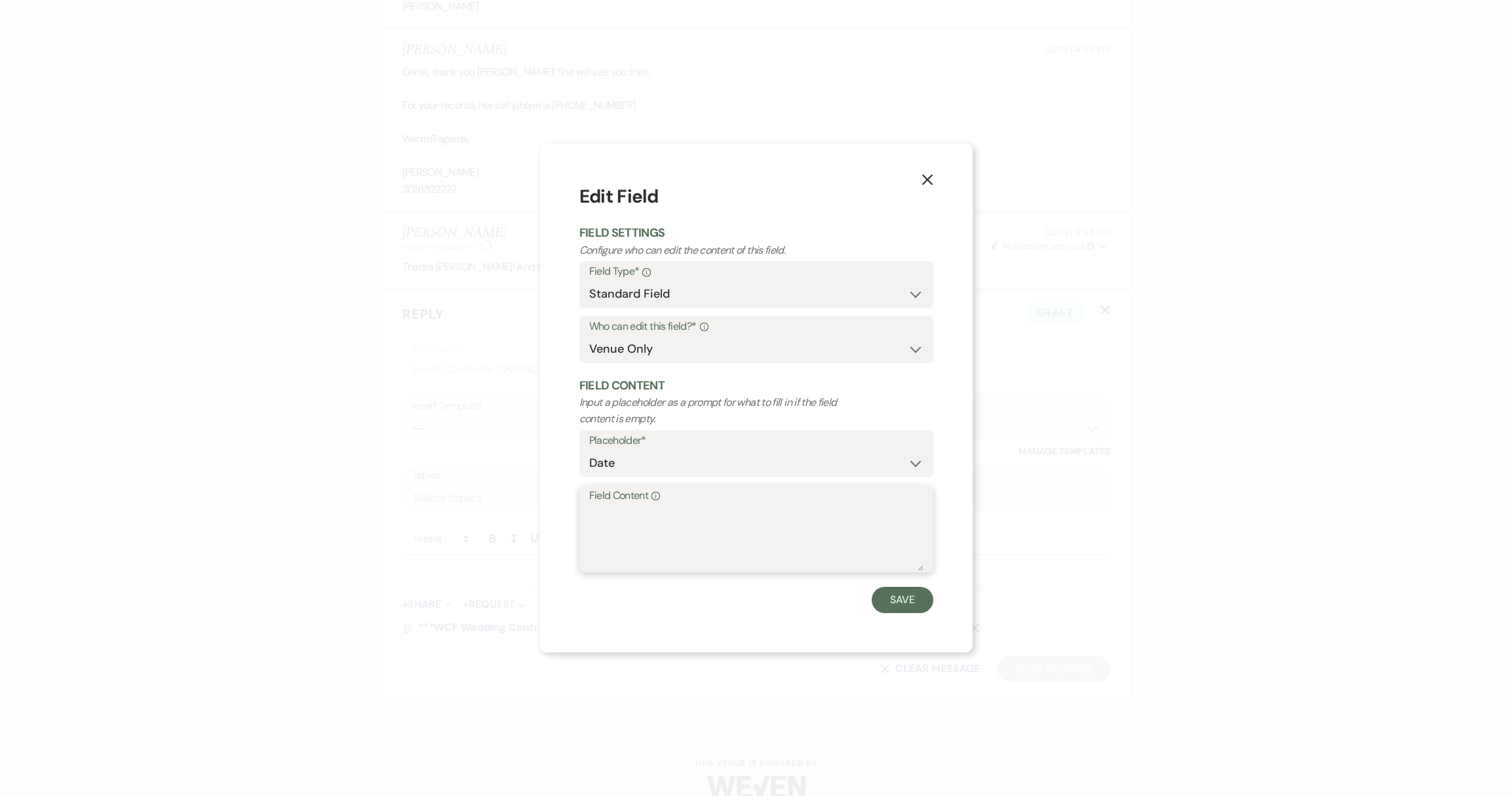
click at [630, 511] on textarea "Field Content Info" at bounding box center [756, 538] width 334 height 65
type textarea "[DATE]"
click at [902, 591] on button "Save" at bounding box center [902, 600] width 62 height 26
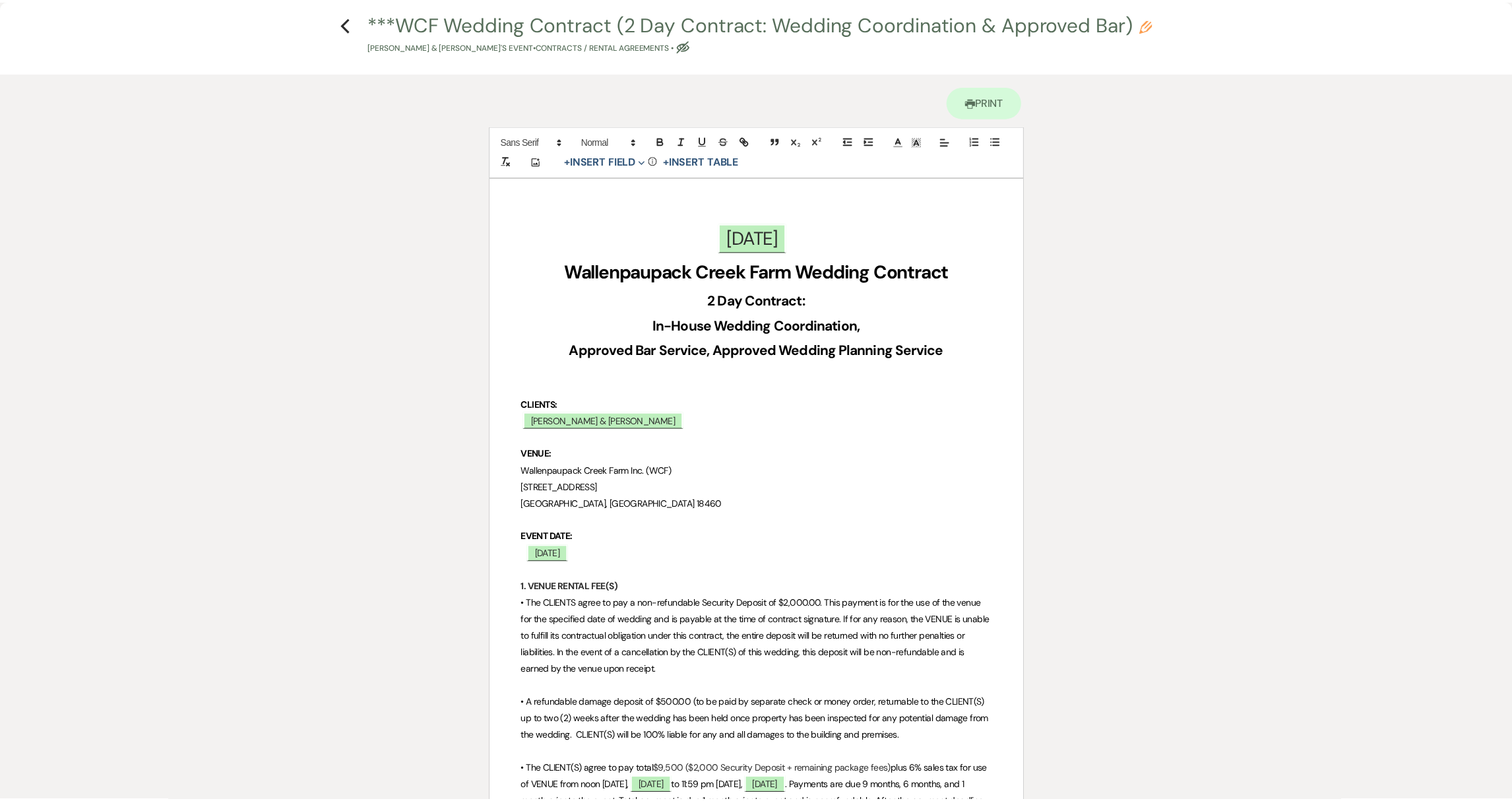
scroll to position [0, 0]
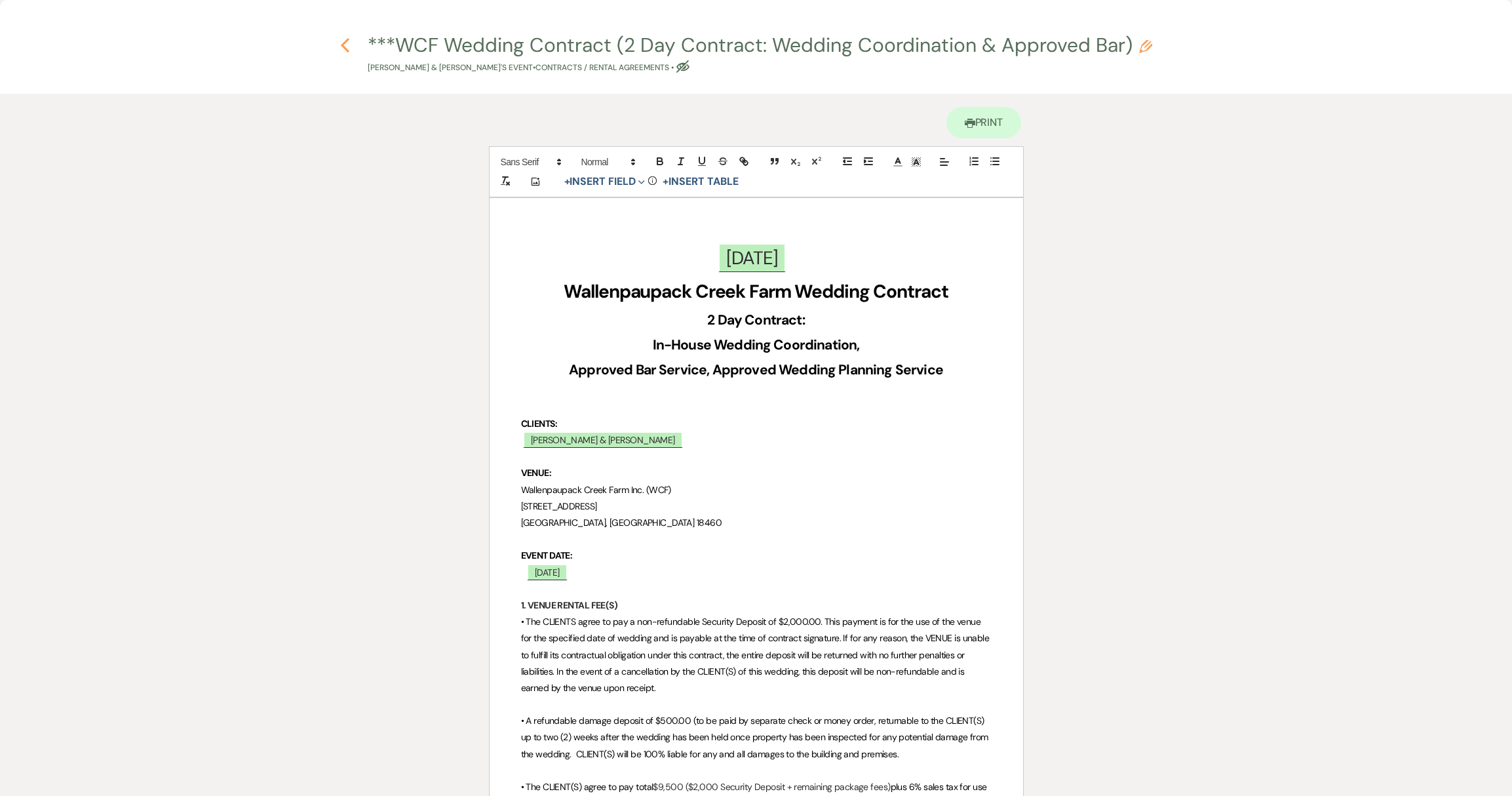
click at [347, 36] on button "Previous" at bounding box center [344, 44] width 10 height 17
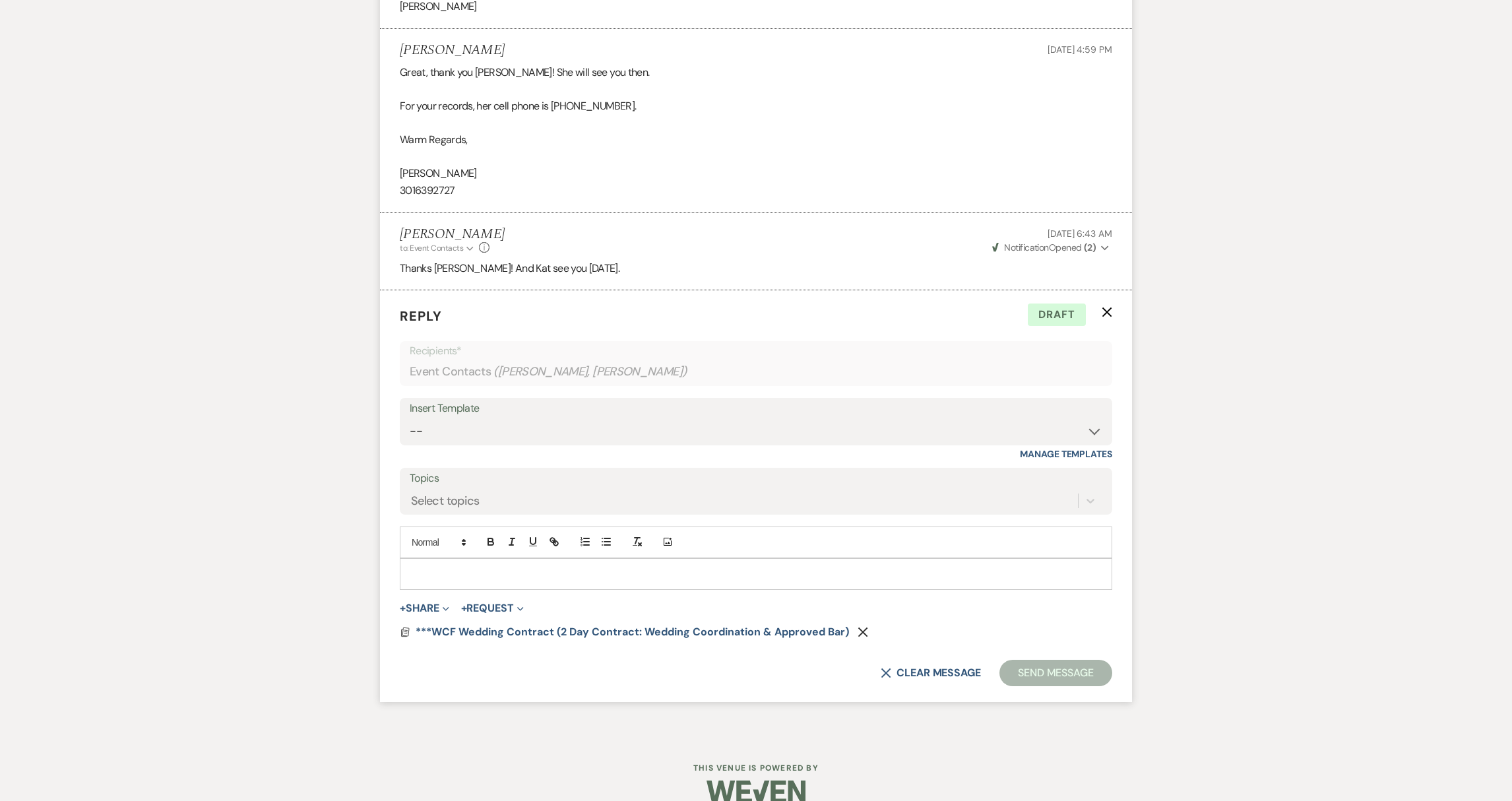
click at [500, 577] on p at bounding box center [756, 574] width 691 height 14
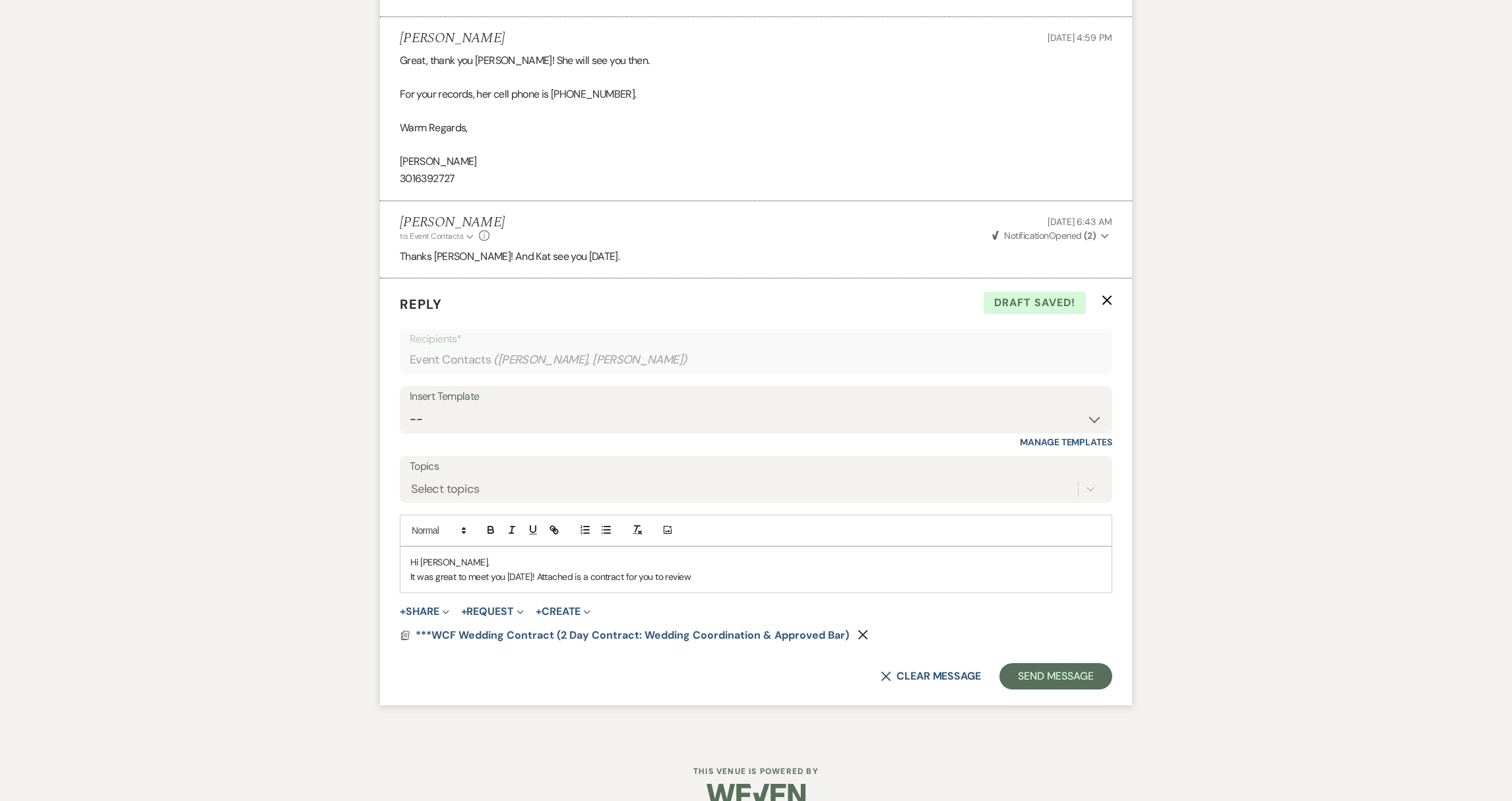
scroll to position [1517, 0]
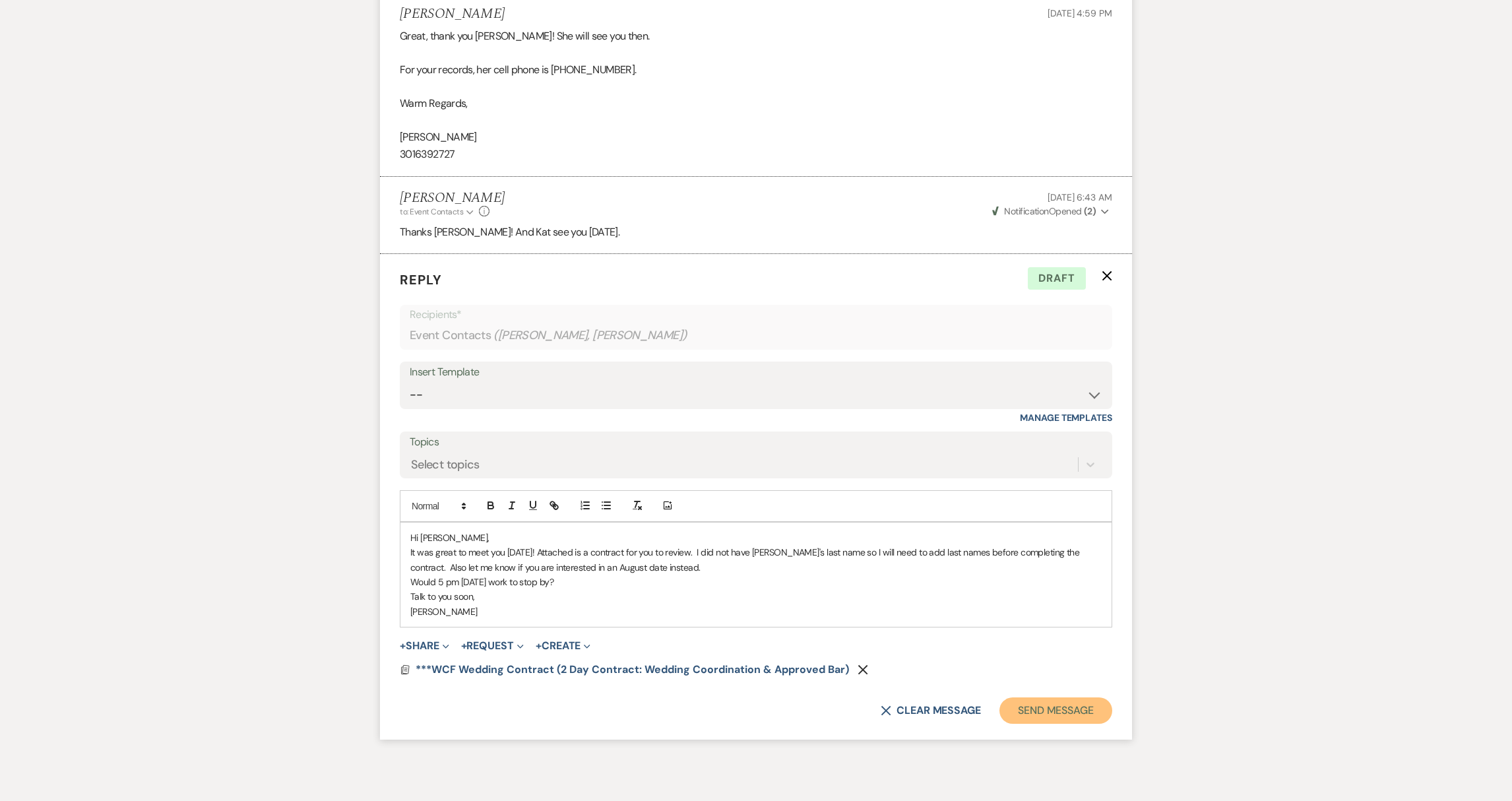
click at [1034, 716] on button "Send Message" at bounding box center [1055, 711] width 112 height 27
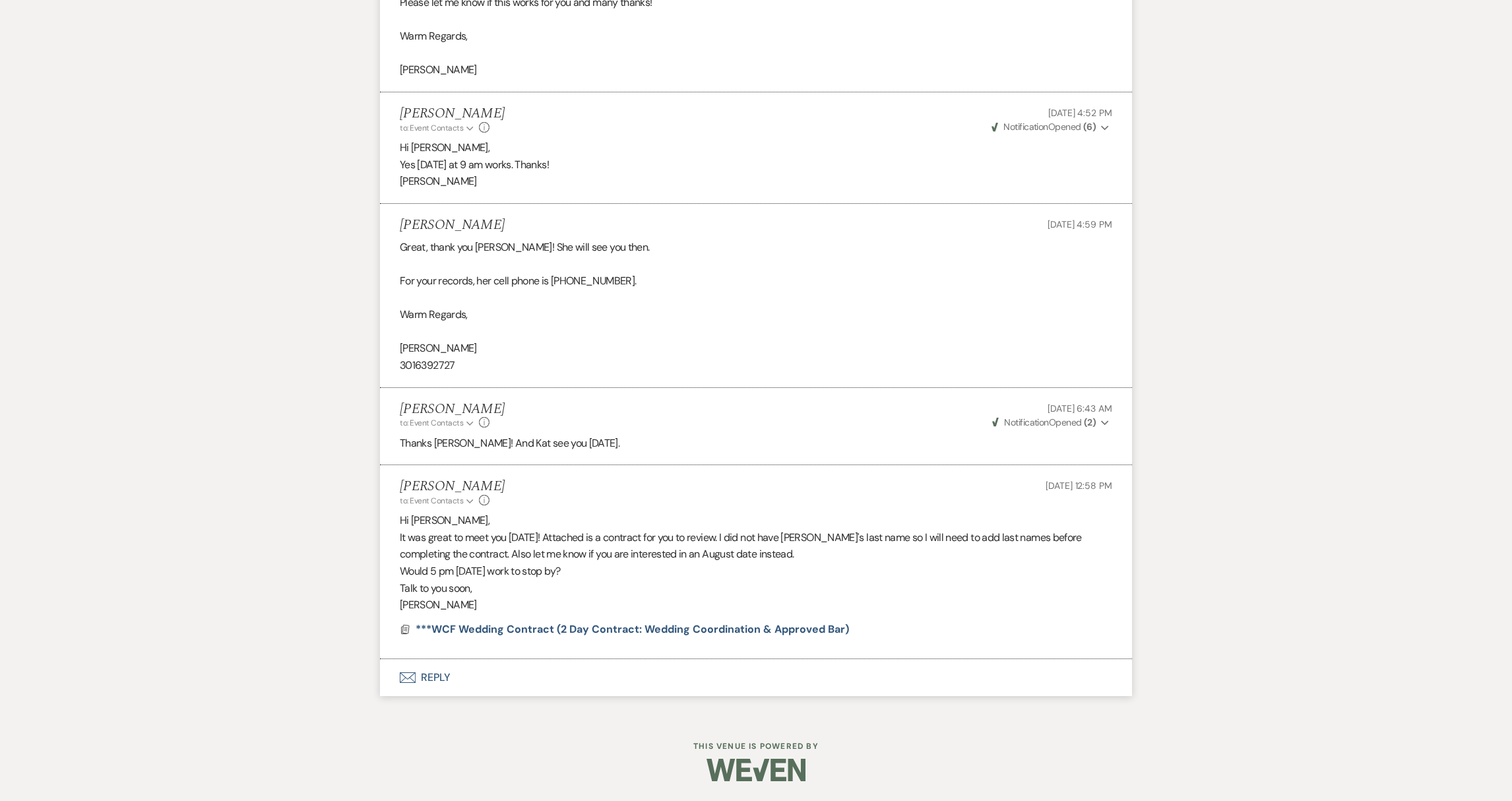
scroll to position [1305, 0]
